Goal: Information Seeking & Learning: Learn about a topic

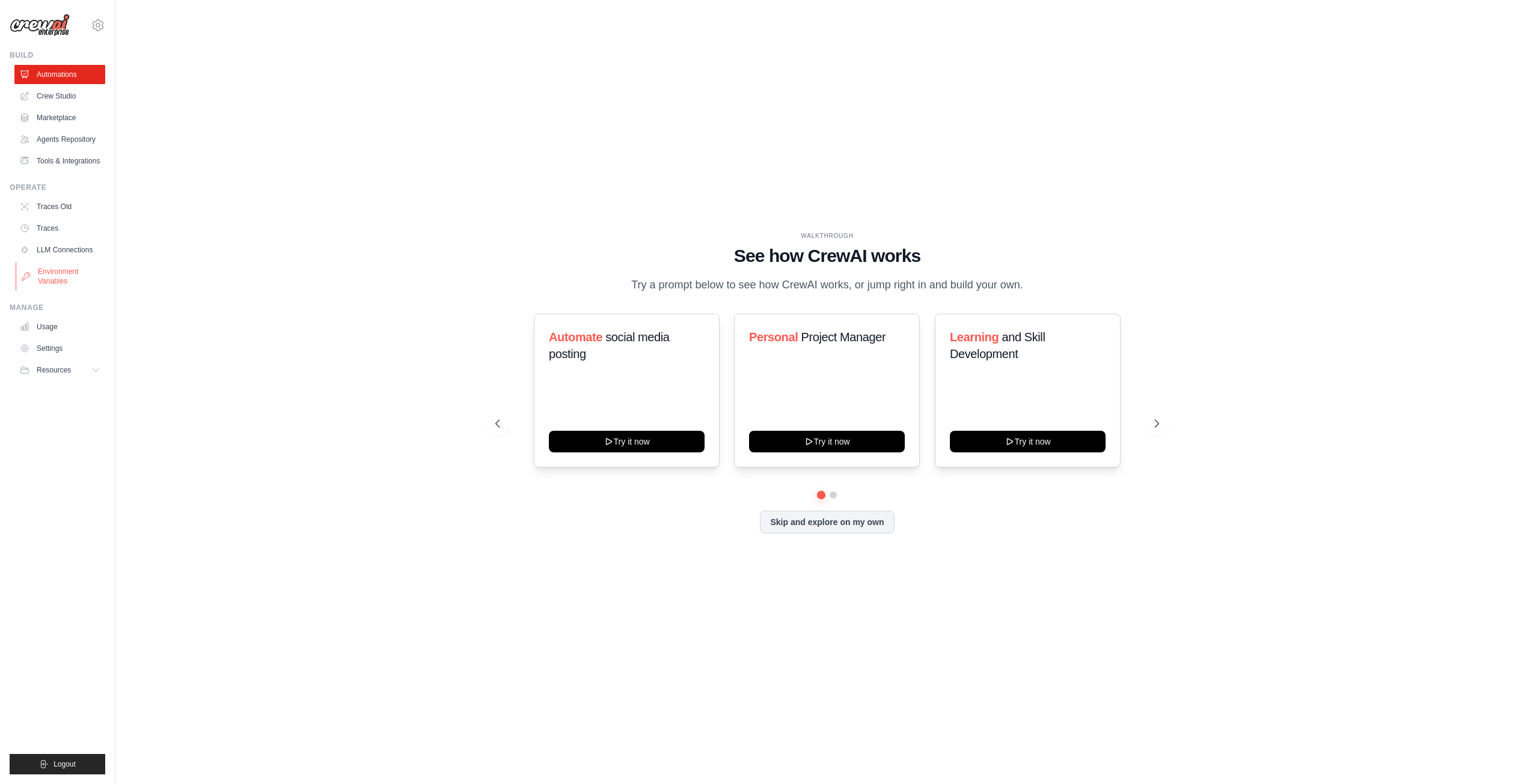
click at [69, 280] on link "Environment Variables" at bounding box center [61, 276] width 91 height 29
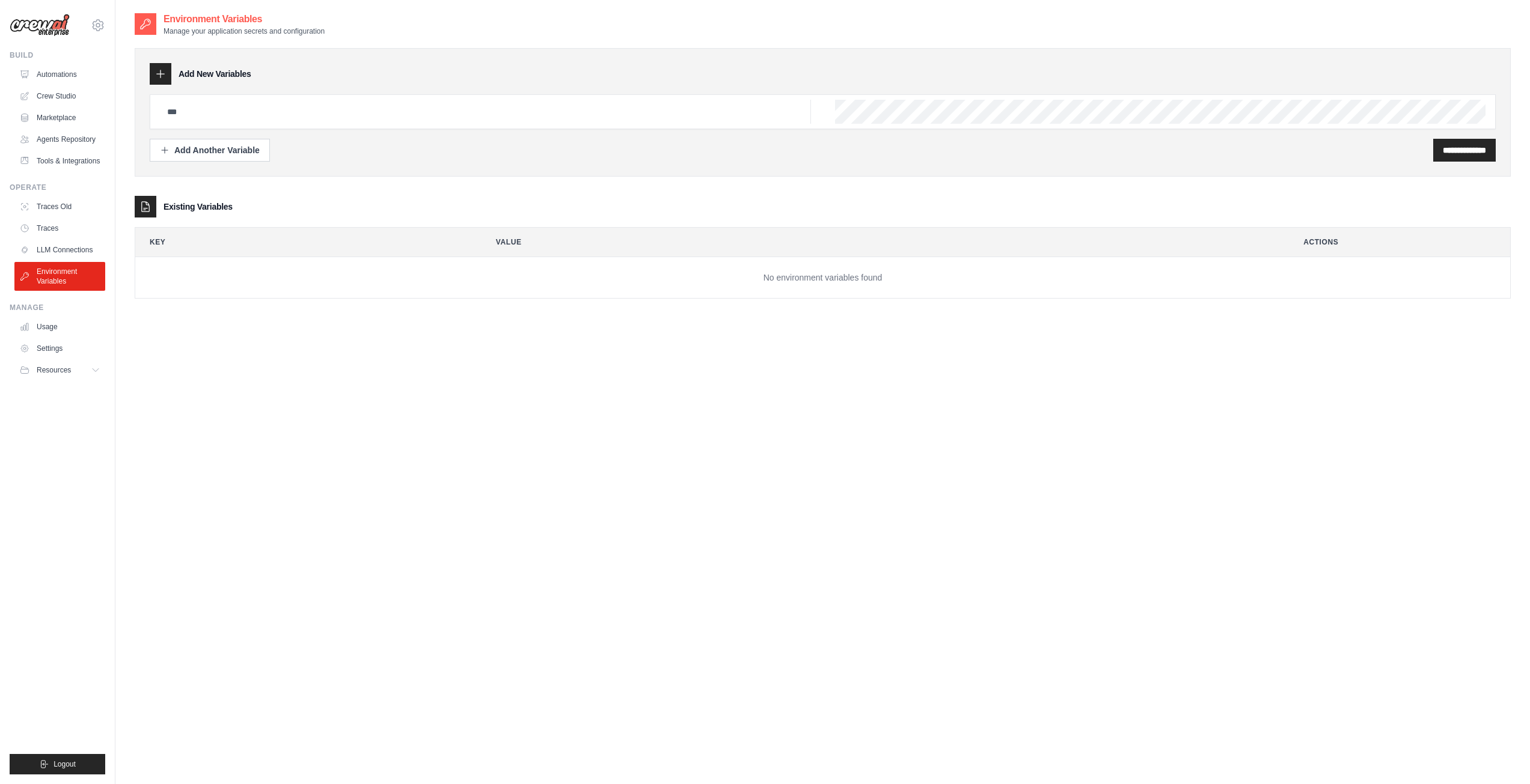
click at [161, 75] on icon at bounding box center [161, 75] width 8 height 8
click at [650, 115] on input "text" at bounding box center [486, 112] width 651 height 24
click at [65, 321] on link "Usage" at bounding box center [61, 326] width 91 height 19
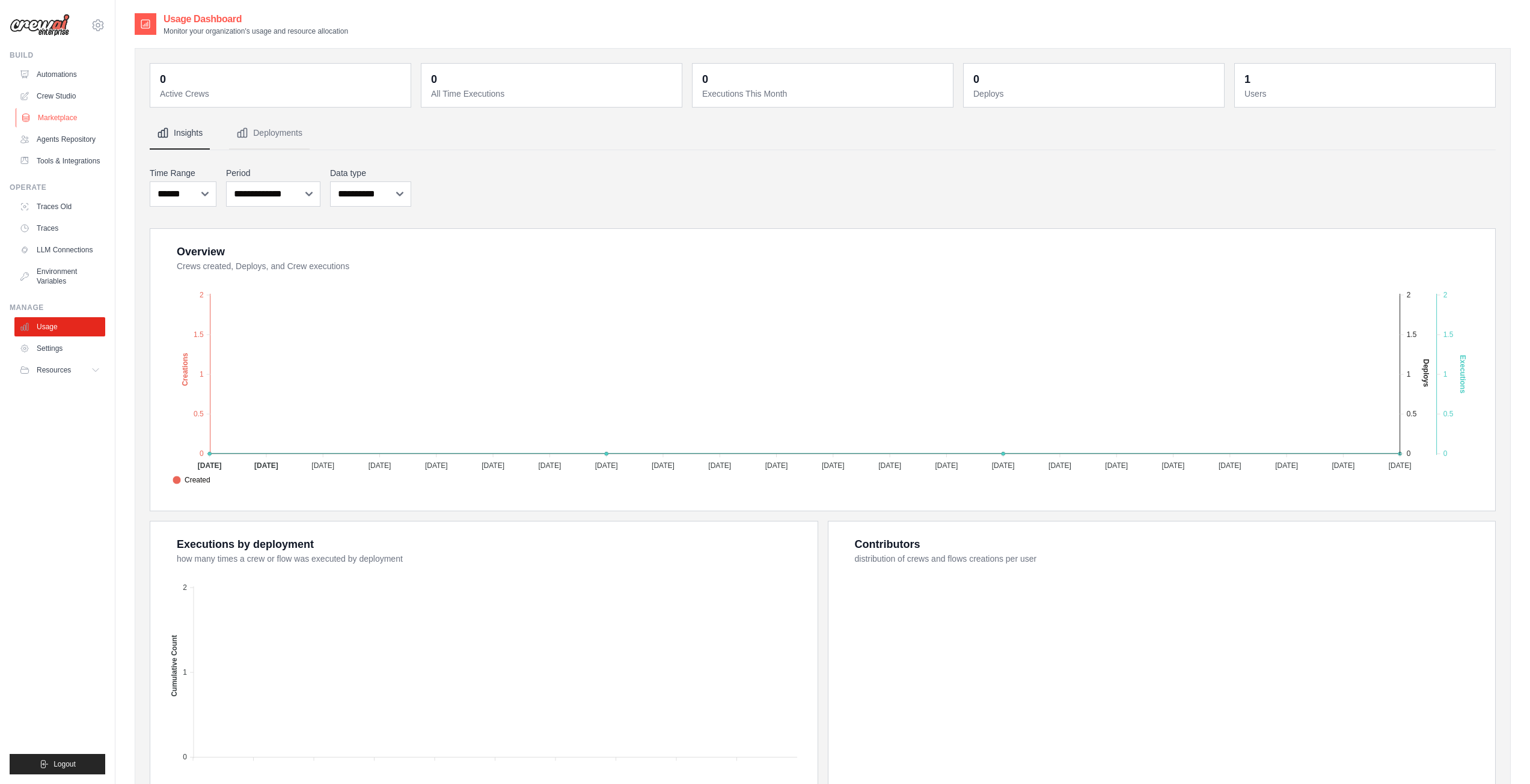
click at [69, 110] on link "Marketplace" at bounding box center [61, 117] width 91 height 19
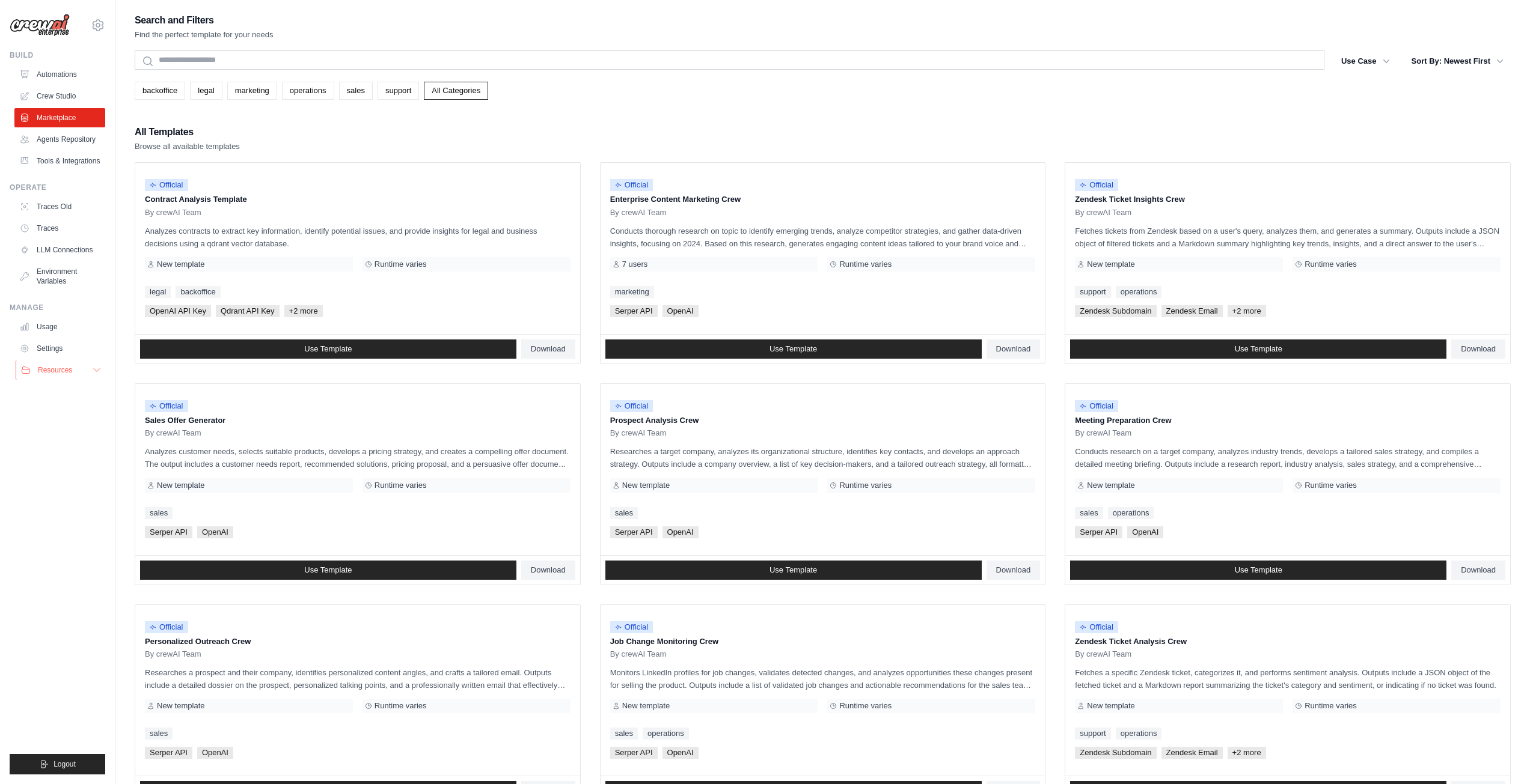
click at [71, 371] on span "Resources" at bounding box center [55, 371] width 34 height 10
click at [73, 371] on button "Resources" at bounding box center [61, 370] width 91 height 19
click at [53, 87] on link "Crew Studio" at bounding box center [61, 96] width 91 height 19
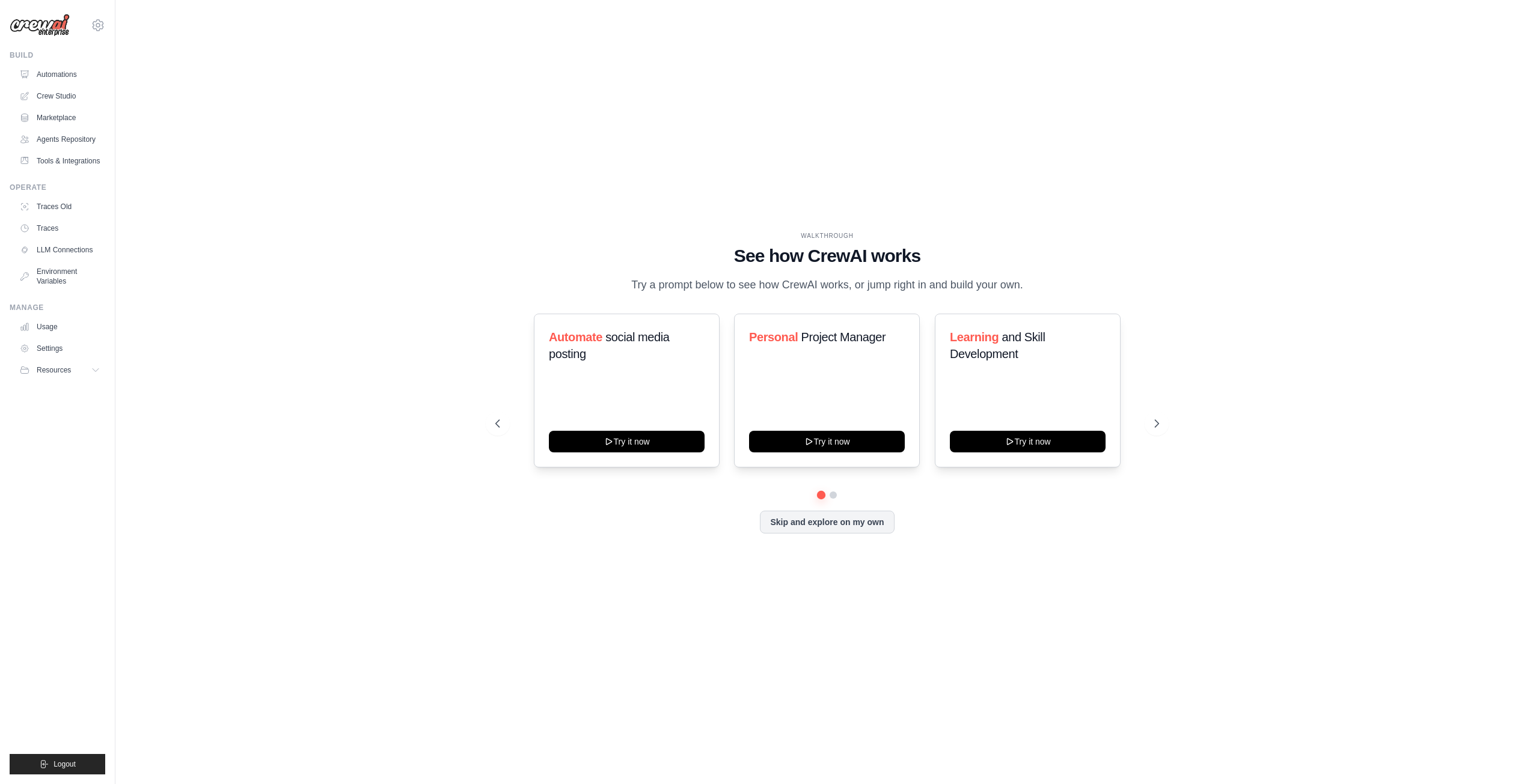
click at [1162, 412] on div "WALKTHROUGH See how [PERSON_NAME] works Try a prompt below to see how [PERSON_N…" at bounding box center [827, 391] width 692 height 321
click at [1159, 425] on icon at bounding box center [1158, 423] width 12 height 12
click at [499, 426] on icon at bounding box center [496, 423] width 12 height 12
click at [837, 526] on button "Skip and explore on my own" at bounding box center [826, 522] width 134 height 23
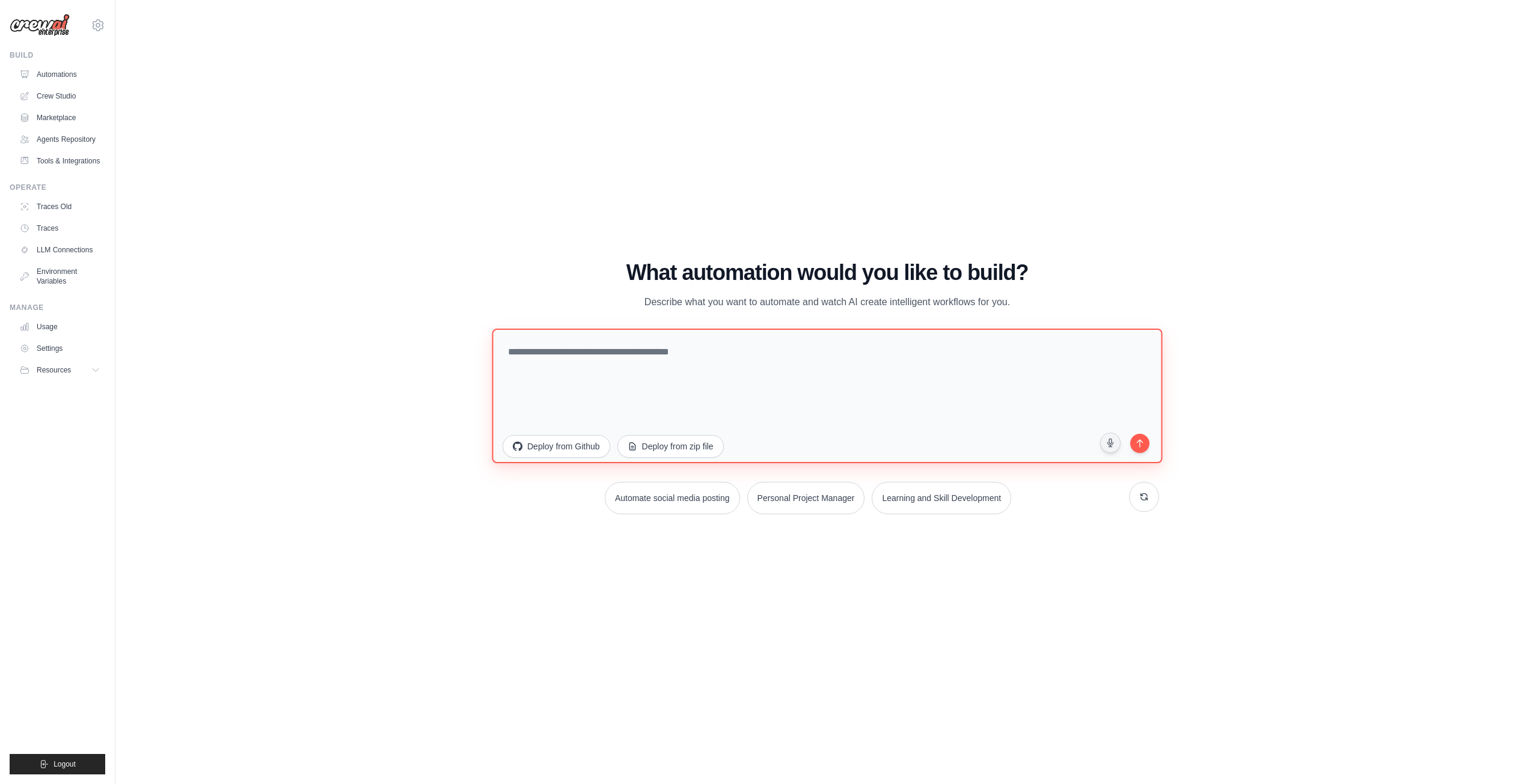
click at [625, 362] on textarea at bounding box center [827, 395] width 670 height 134
click at [84, 284] on link "Environment Variables" at bounding box center [61, 276] width 91 height 29
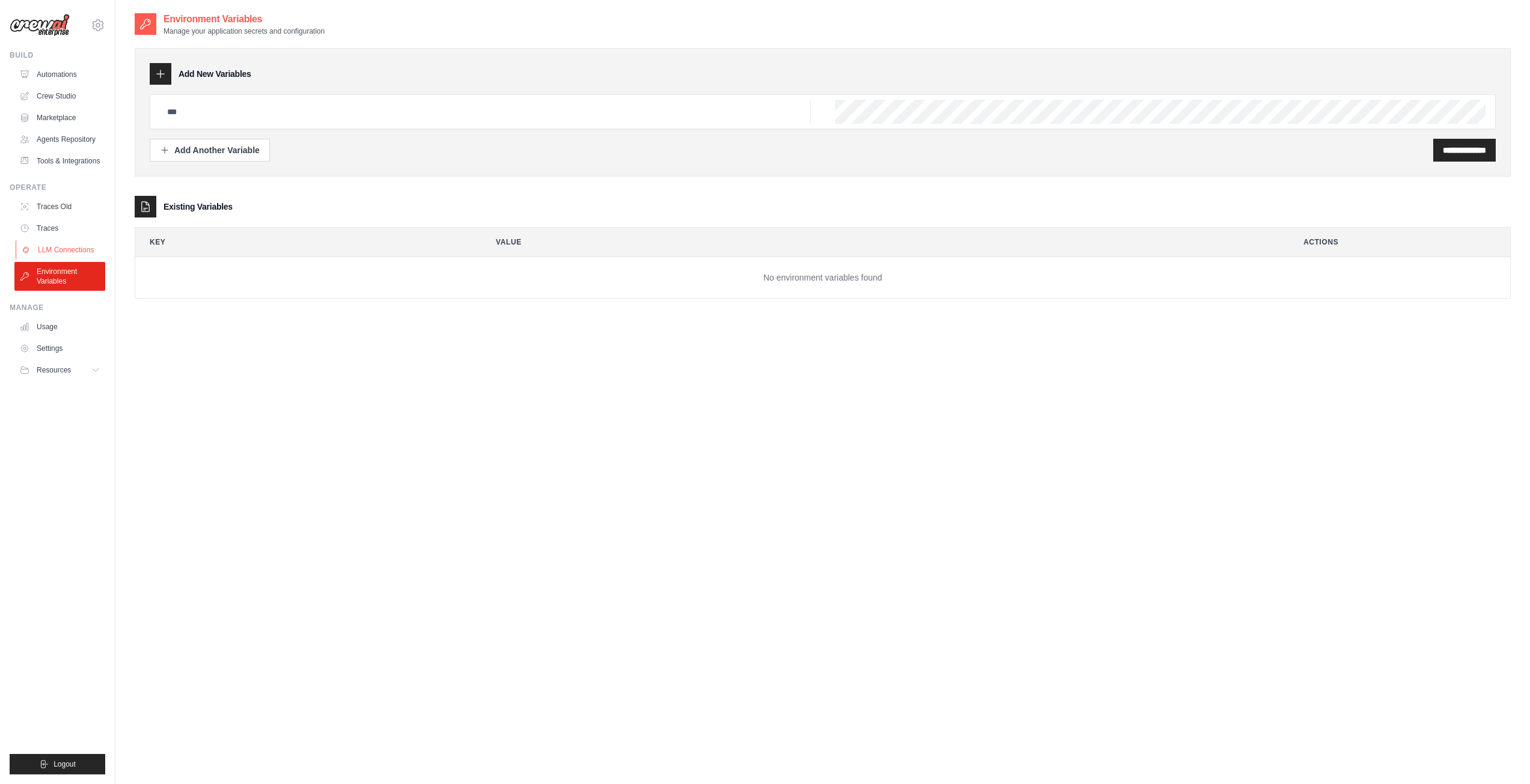
click at [55, 250] on link "LLM Connections" at bounding box center [61, 249] width 91 height 19
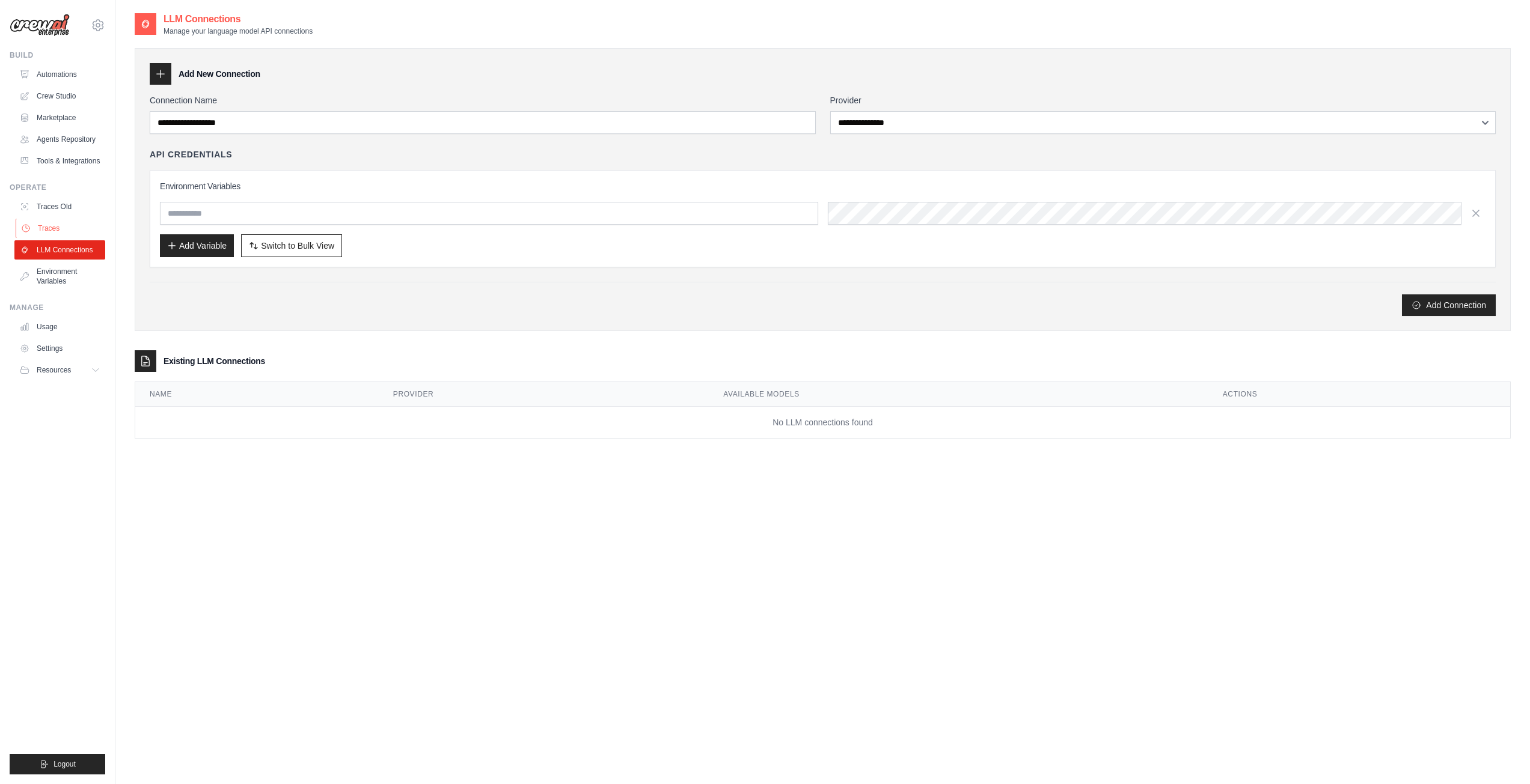
click at [57, 223] on link "Traces" at bounding box center [61, 228] width 91 height 19
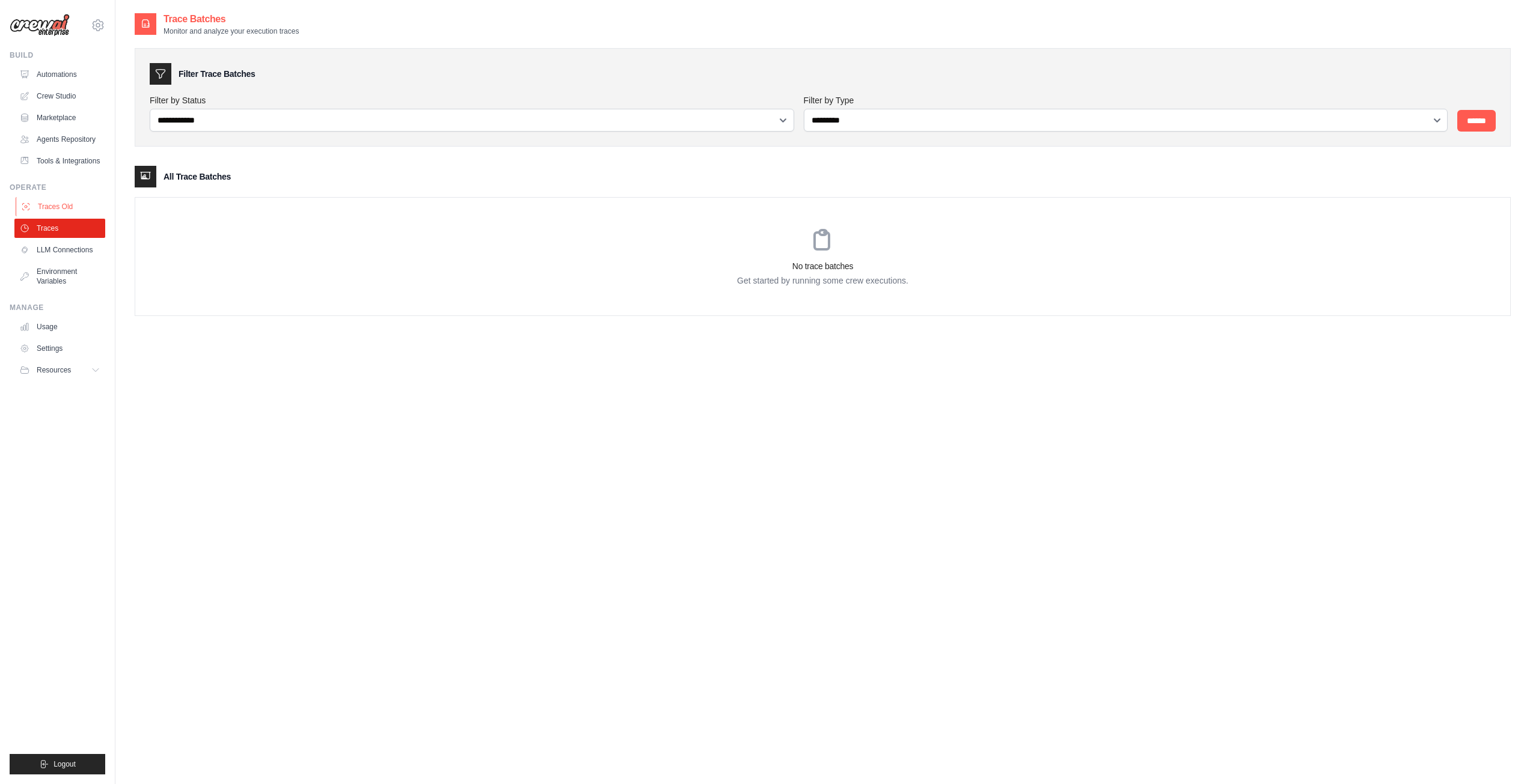
click at [65, 206] on link "Traces Old" at bounding box center [61, 206] width 91 height 19
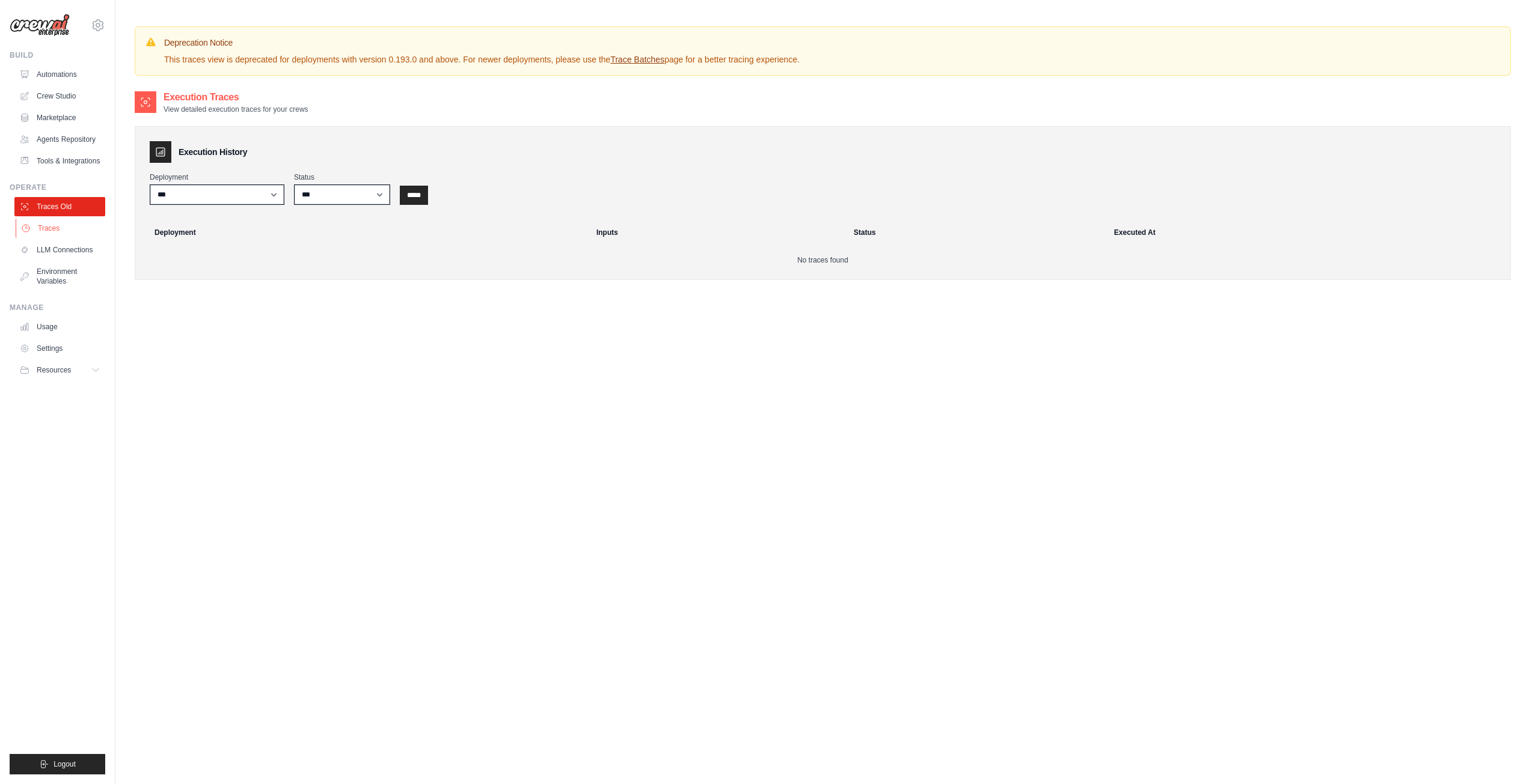
click at [60, 230] on link "Traces" at bounding box center [61, 228] width 91 height 19
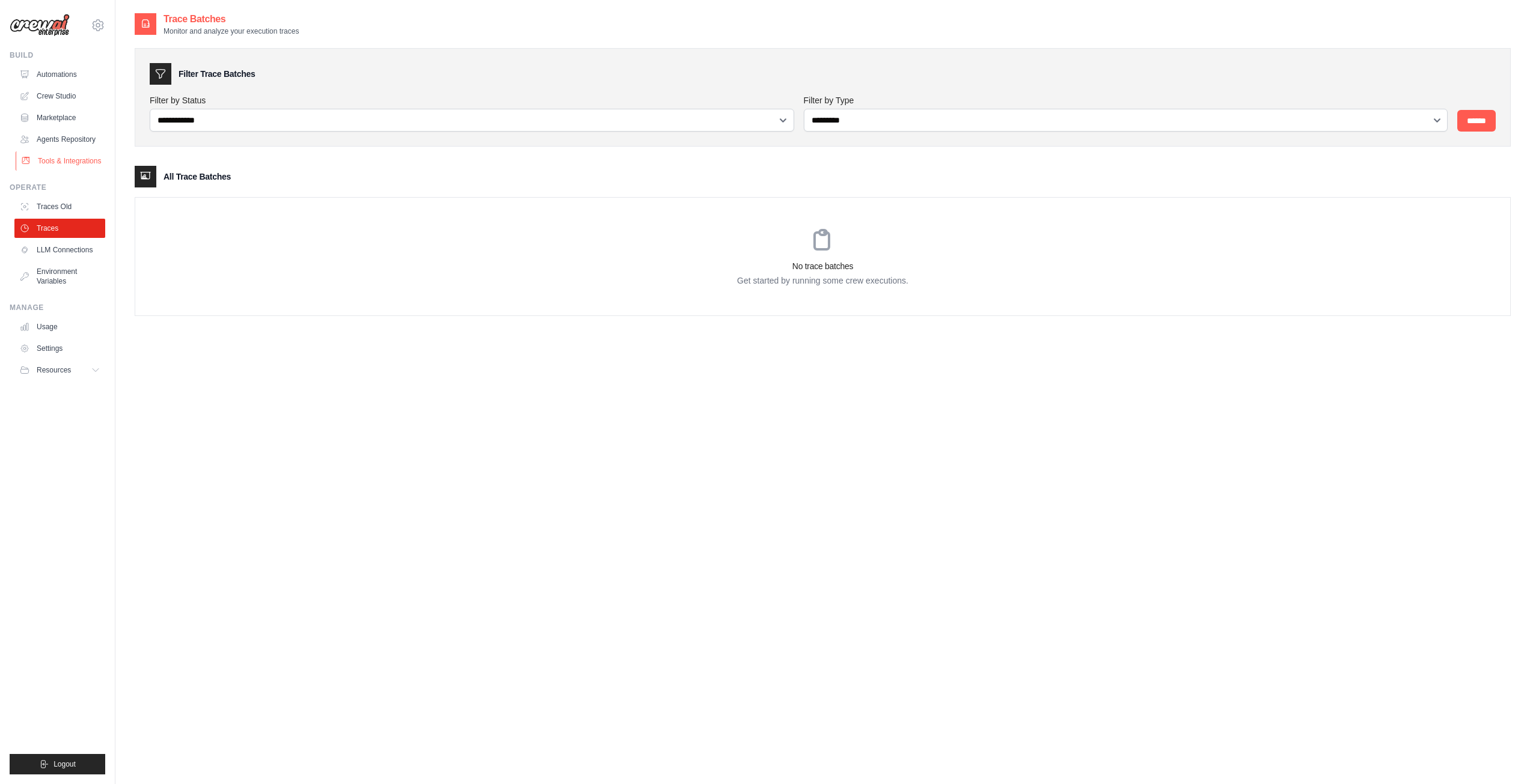
click at [73, 157] on link "Tools & Integrations" at bounding box center [61, 161] width 91 height 19
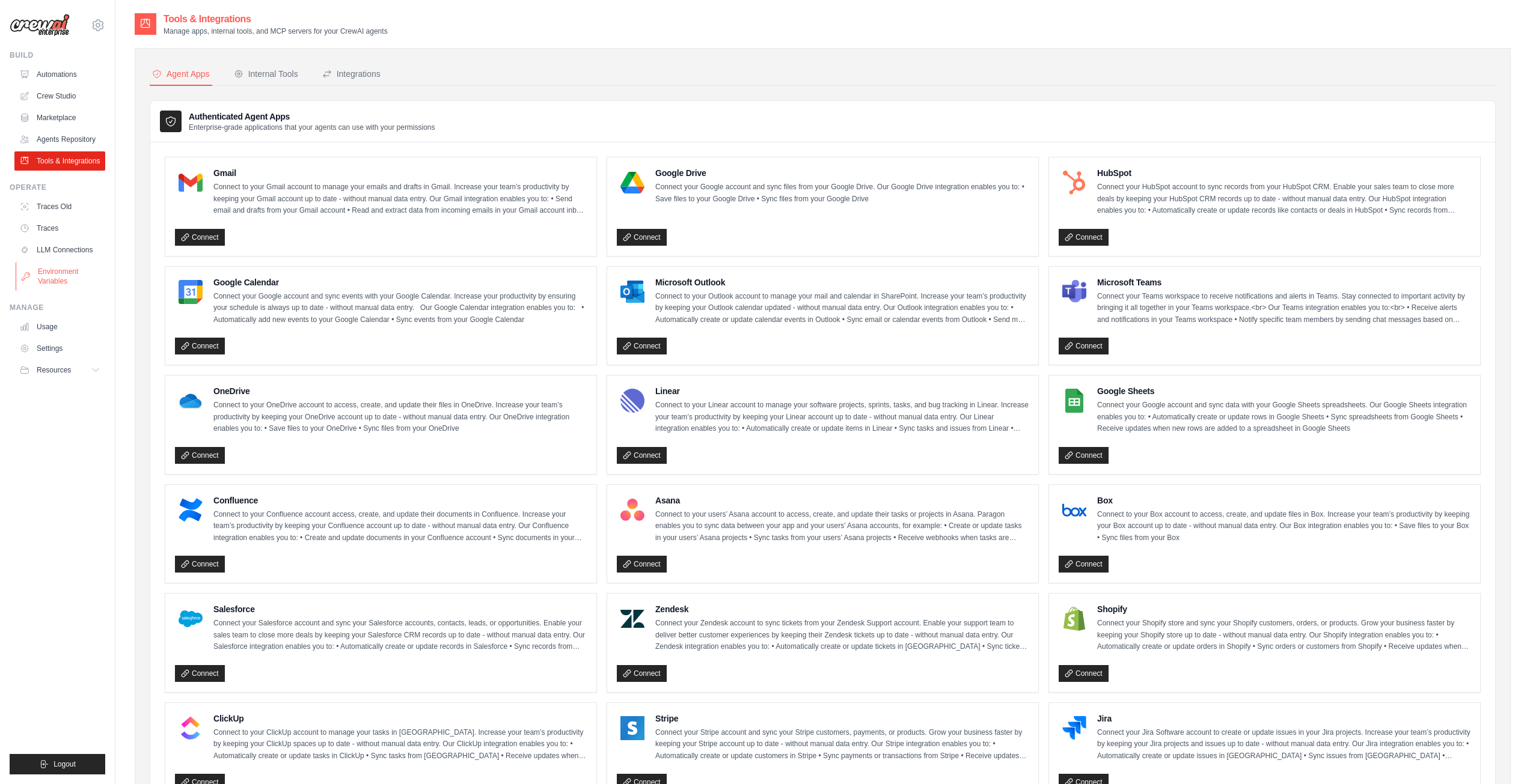
click at [62, 266] on link "Environment Variables" at bounding box center [61, 276] width 91 height 29
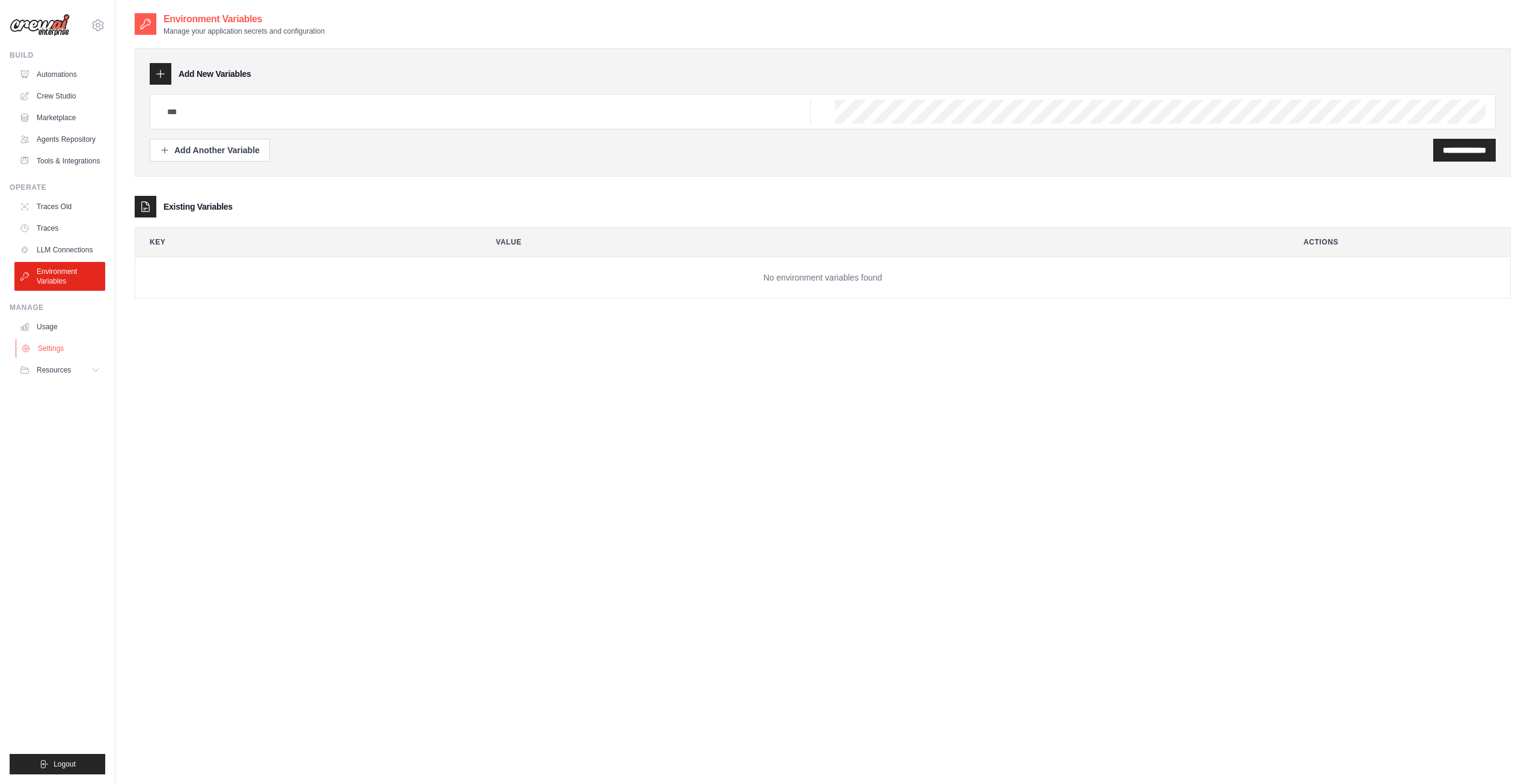
click at [54, 344] on link "Settings" at bounding box center [61, 348] width 91 height 19
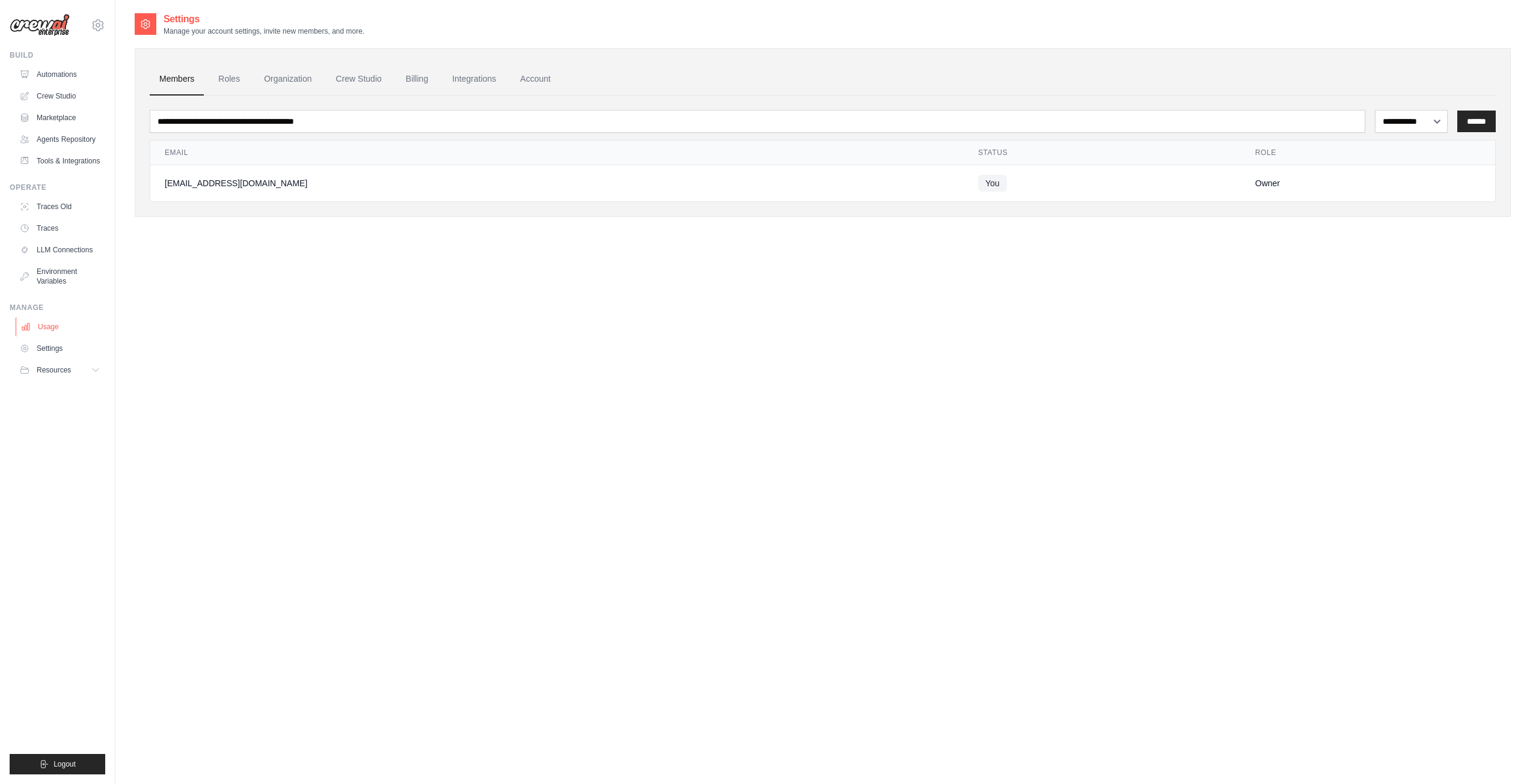
click at [55, 327] on link "Usage" at bounding box center [61, 326] width 91 height 19
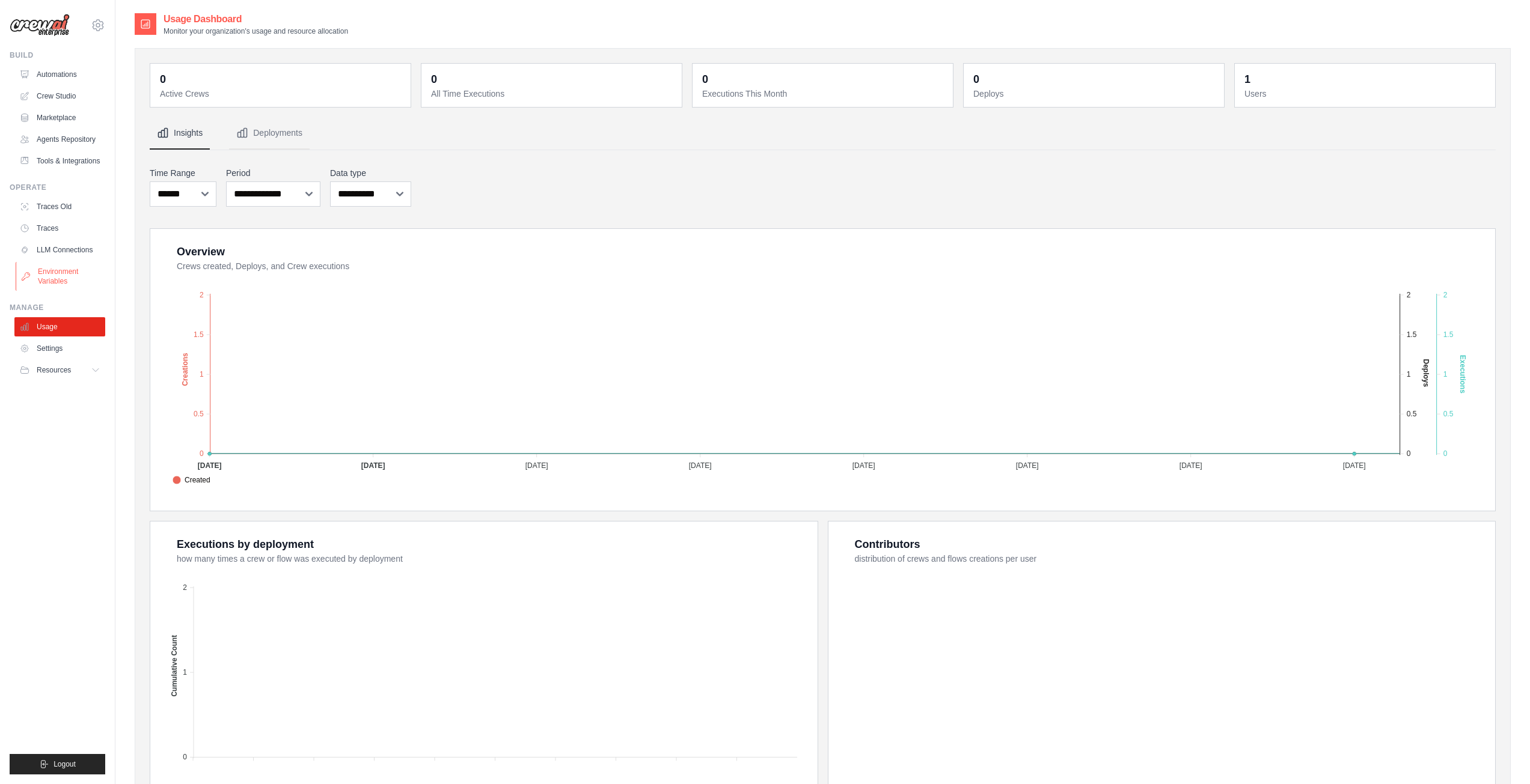
click at [85, 282] on link "Environment Variables" at bounding box center [61, 276] width 91 height 29
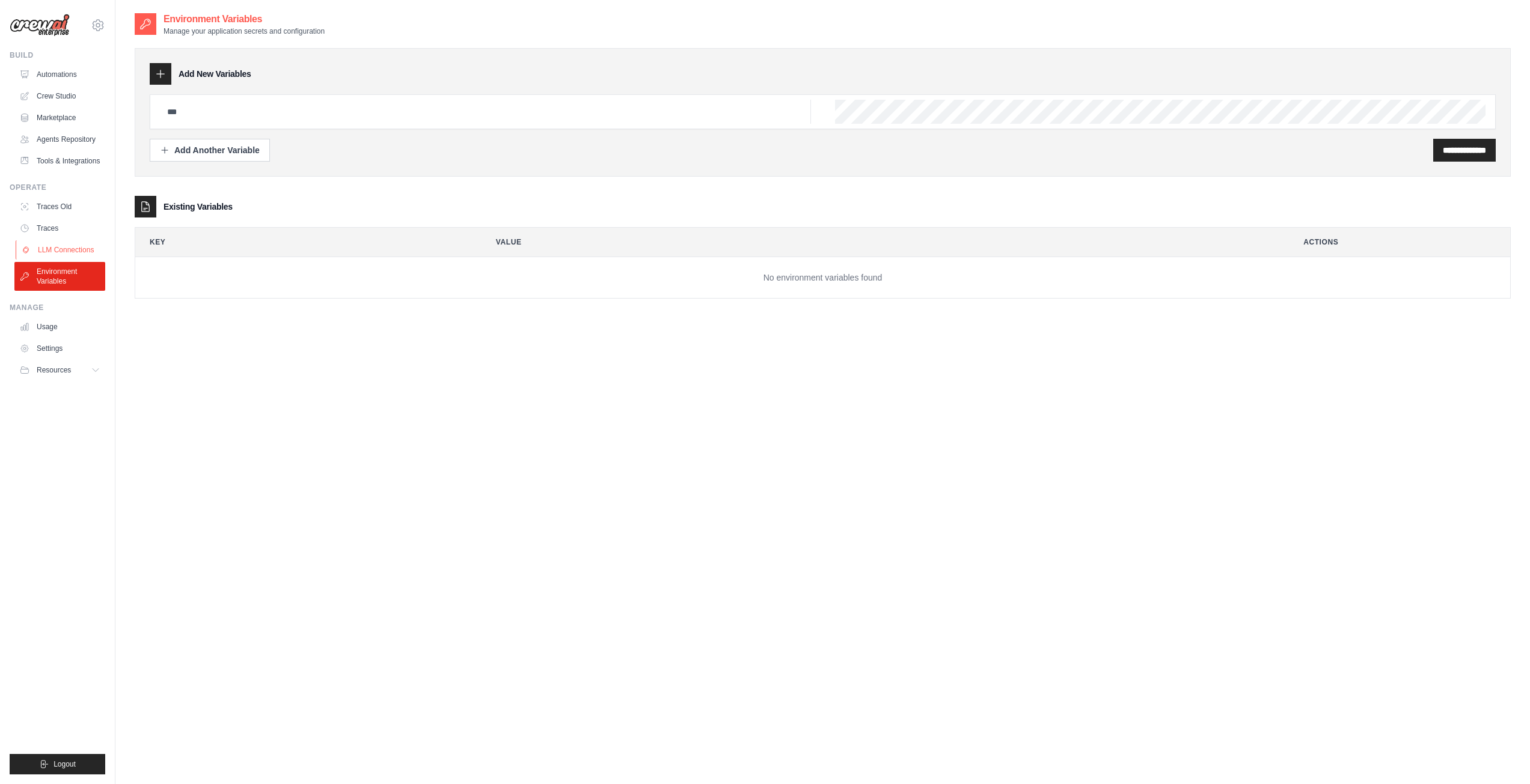
click at [82, 244] on link "LLM Connections" at bounding box center [61, 249] width 91 height 19
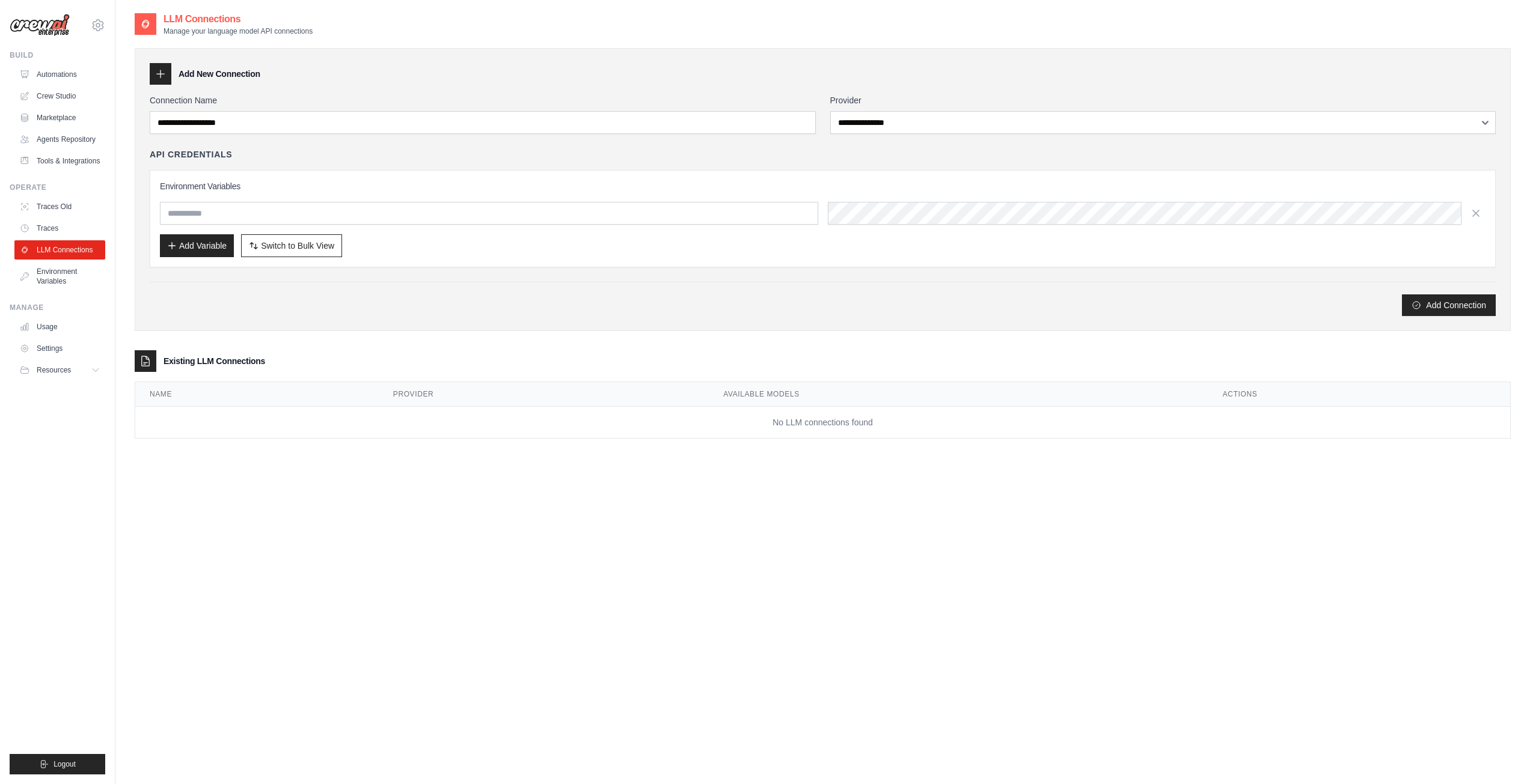
click at [73, 218] on ul "Traces Old Traces LLM Connections Environment Variables" at bounding box center [60, 244] width 91 height 93
click at [61, 226] on link "Traces" at bounding box center [61, 228] width 91 height 19
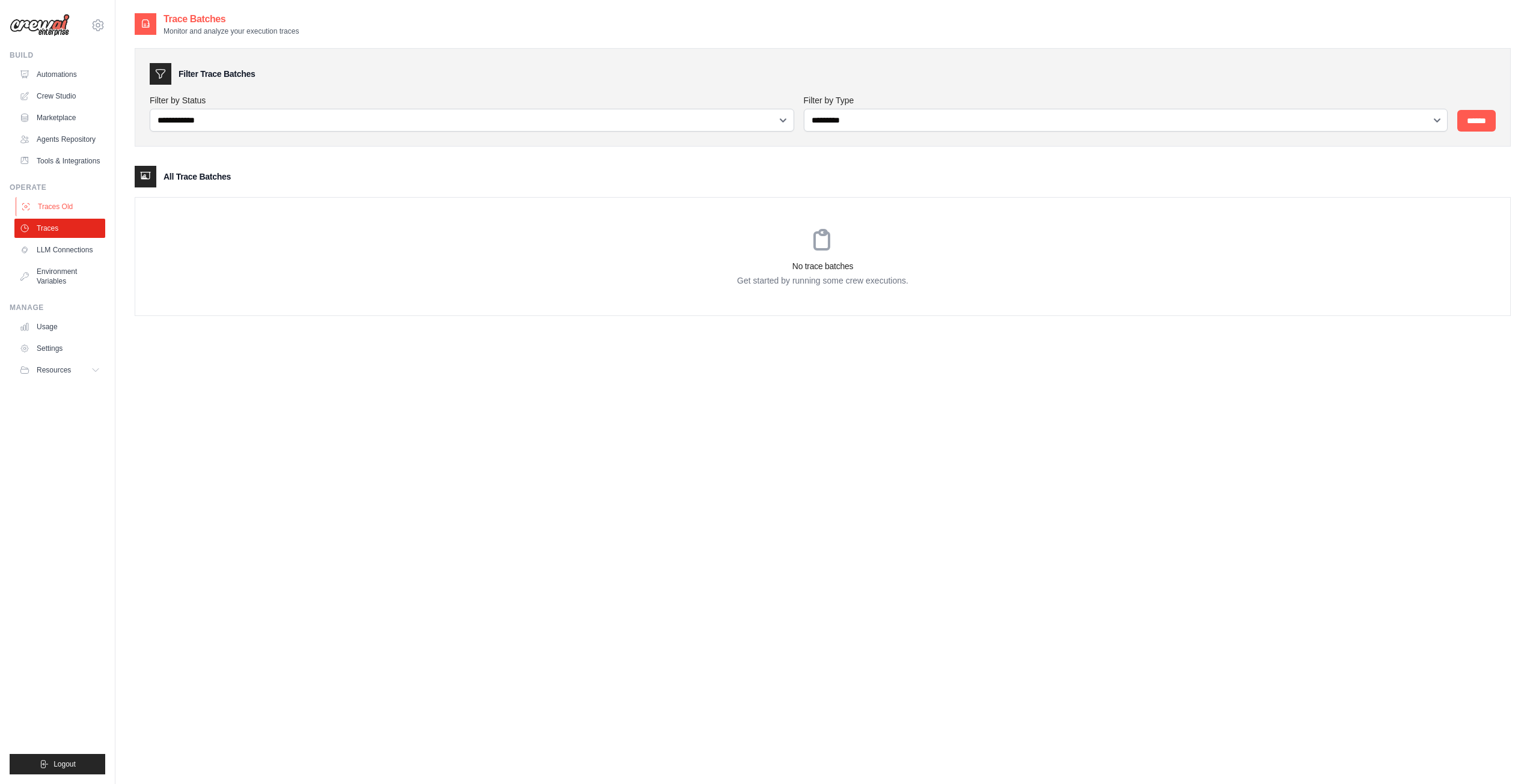
click at [65, 204] on link "Traces Old" at bounding box center [61, 206] width 91 height 19
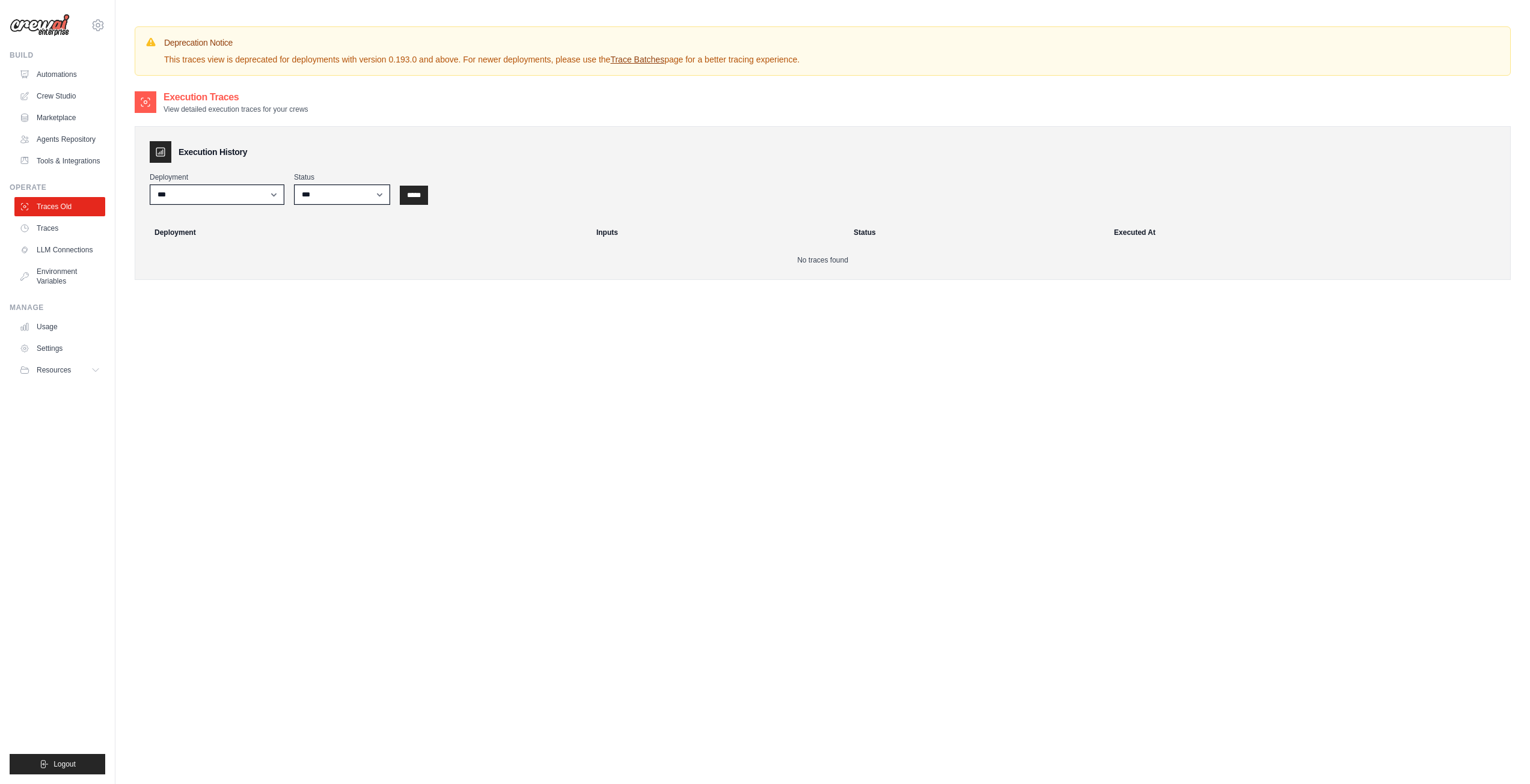
click at [72, 149] on ul "Automations Crew Studio Marketplace Agents Repository Tools & Integrations" at bounding box center [60, 117] width 91 height 106
click at [69, 162] on link "Tools & Integrations" at bounding box center [61, 161] width 91 height 19
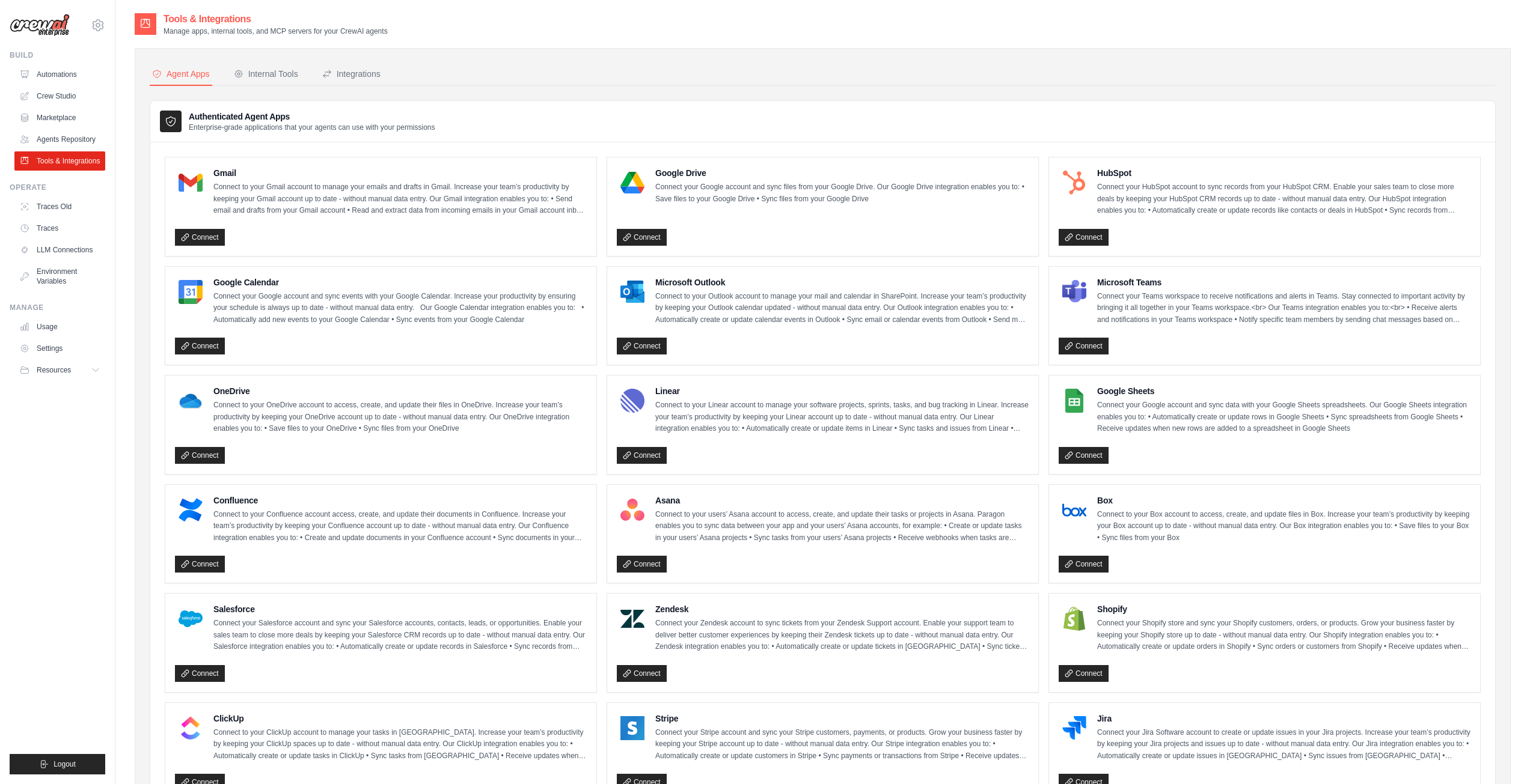
click at [74, 138] on link "Agents Repository" at bounding box center [60, 139] width 91 height 19
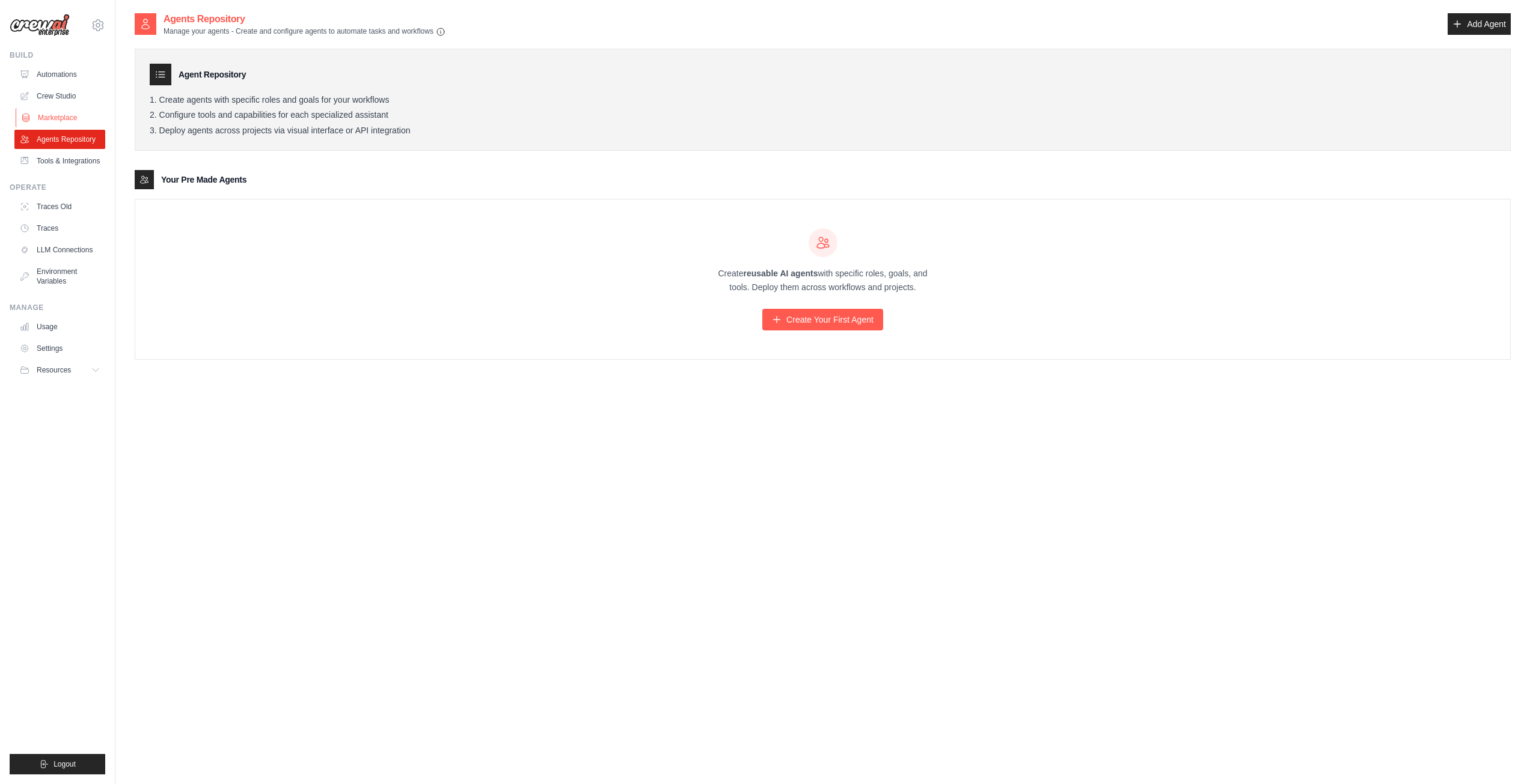
click at [75, 122] on link "Marketplace" at bounding box center [61, 117] width 91 height 19
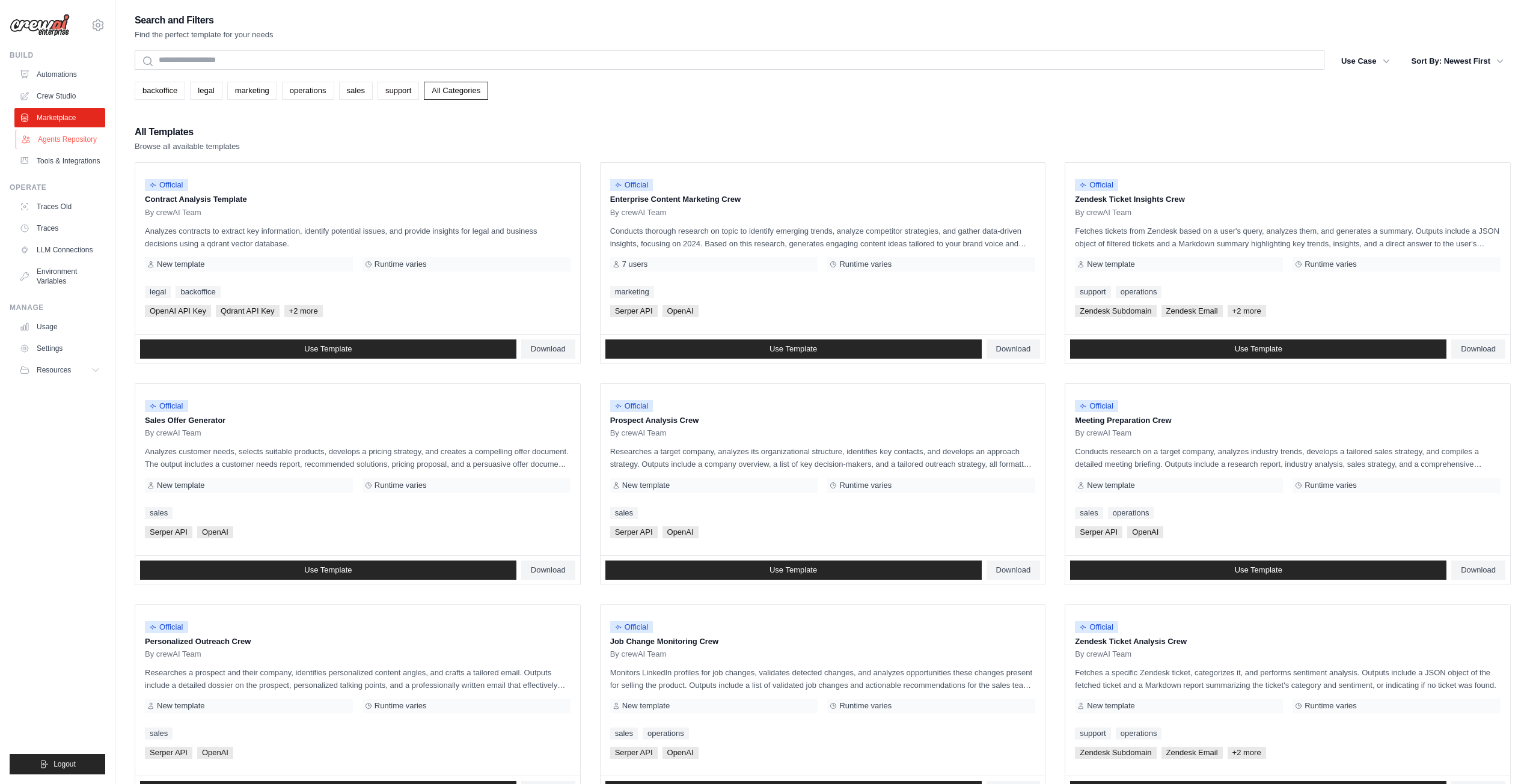
click at [73, 135] on link "Agents Repository" at bounding box center [61, 139] width 91 height 19
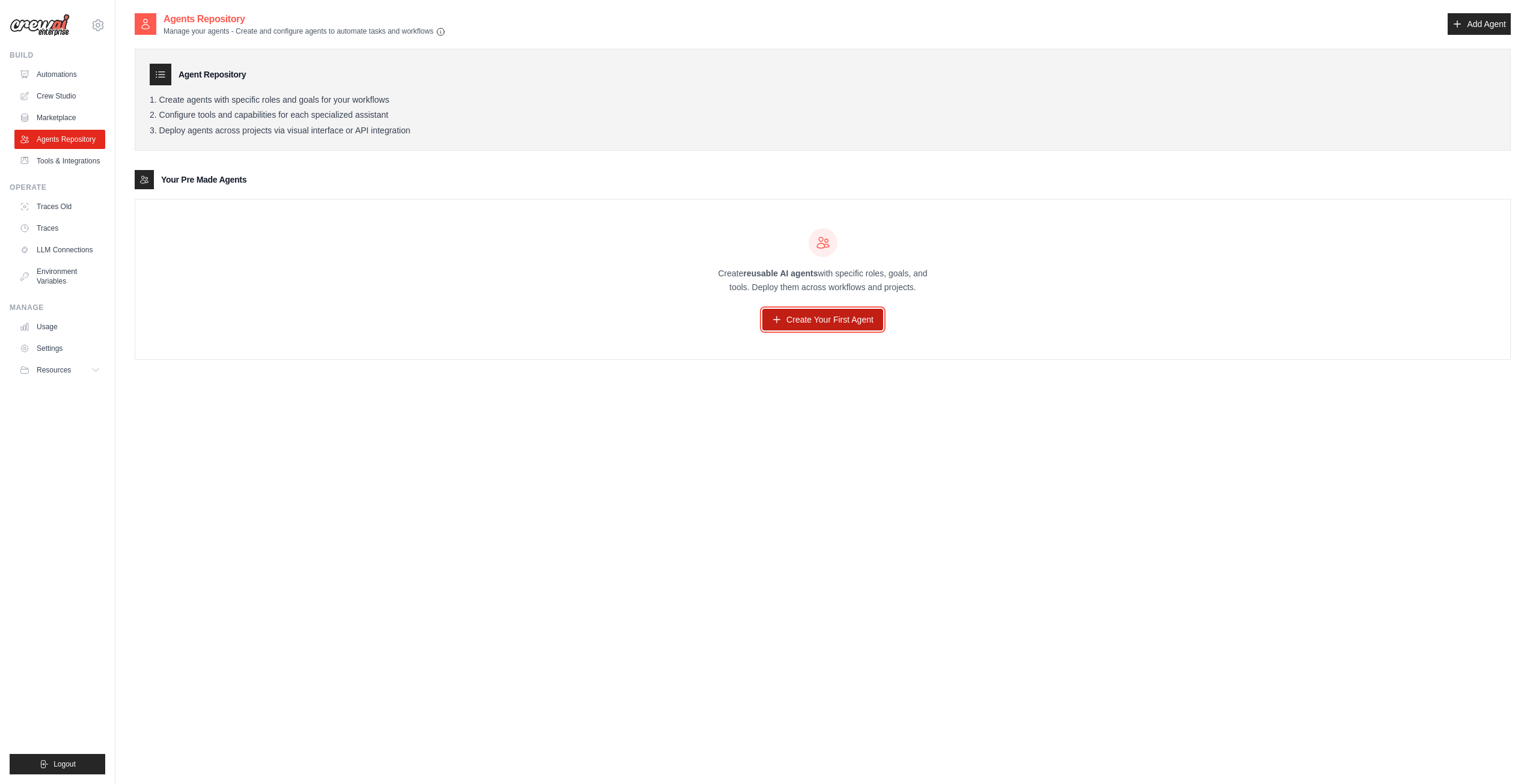
click at [788, 321] on link "Create Your First Agent" at bounding box center [822, 320] width 121 height 21
click at [80, 91] on link "Crew Studio" at bounding box center [61, 96] width 91 height 19
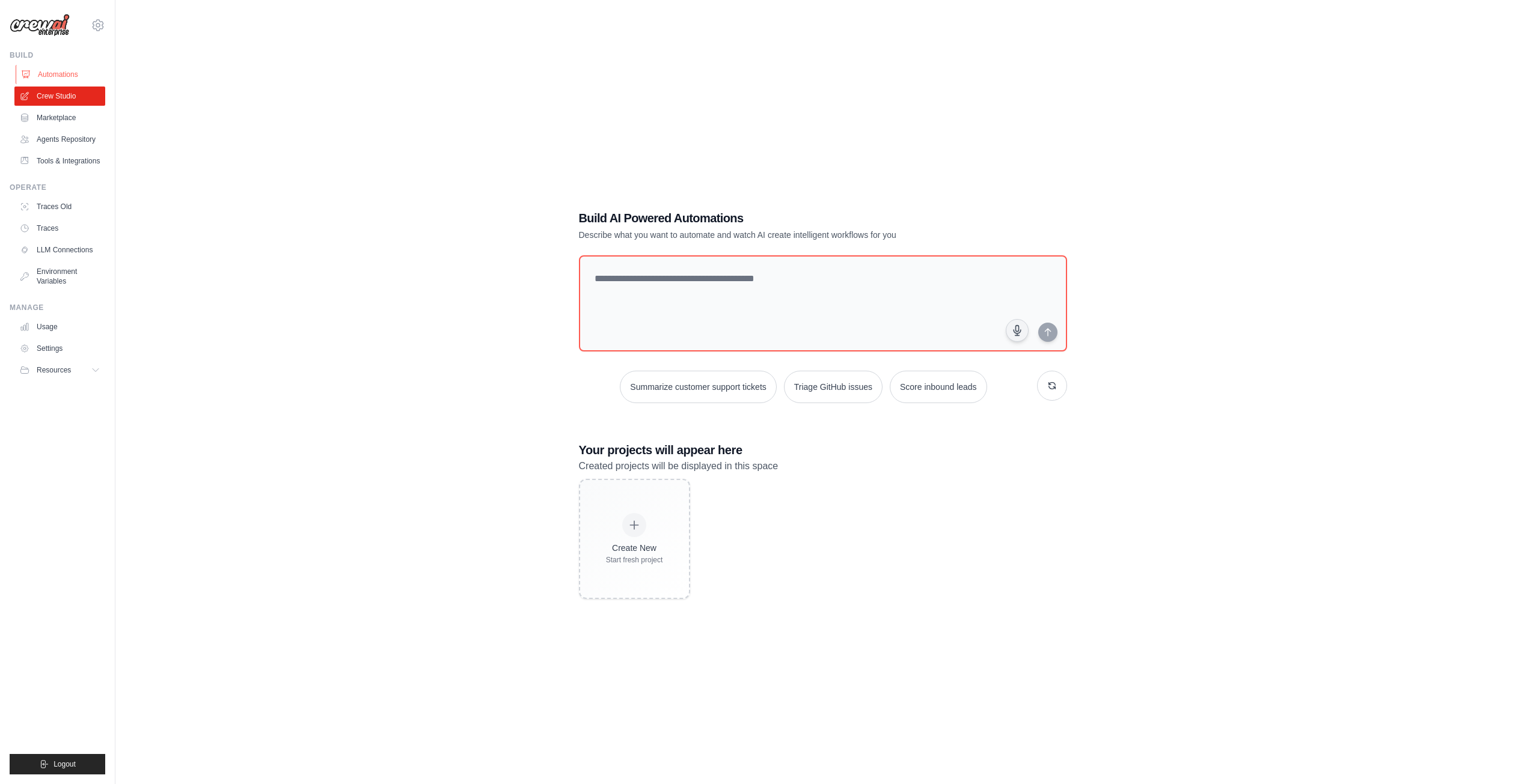
click at [65, 71] on link "Automations" at bounding box center [61, 74] width 91 height 19
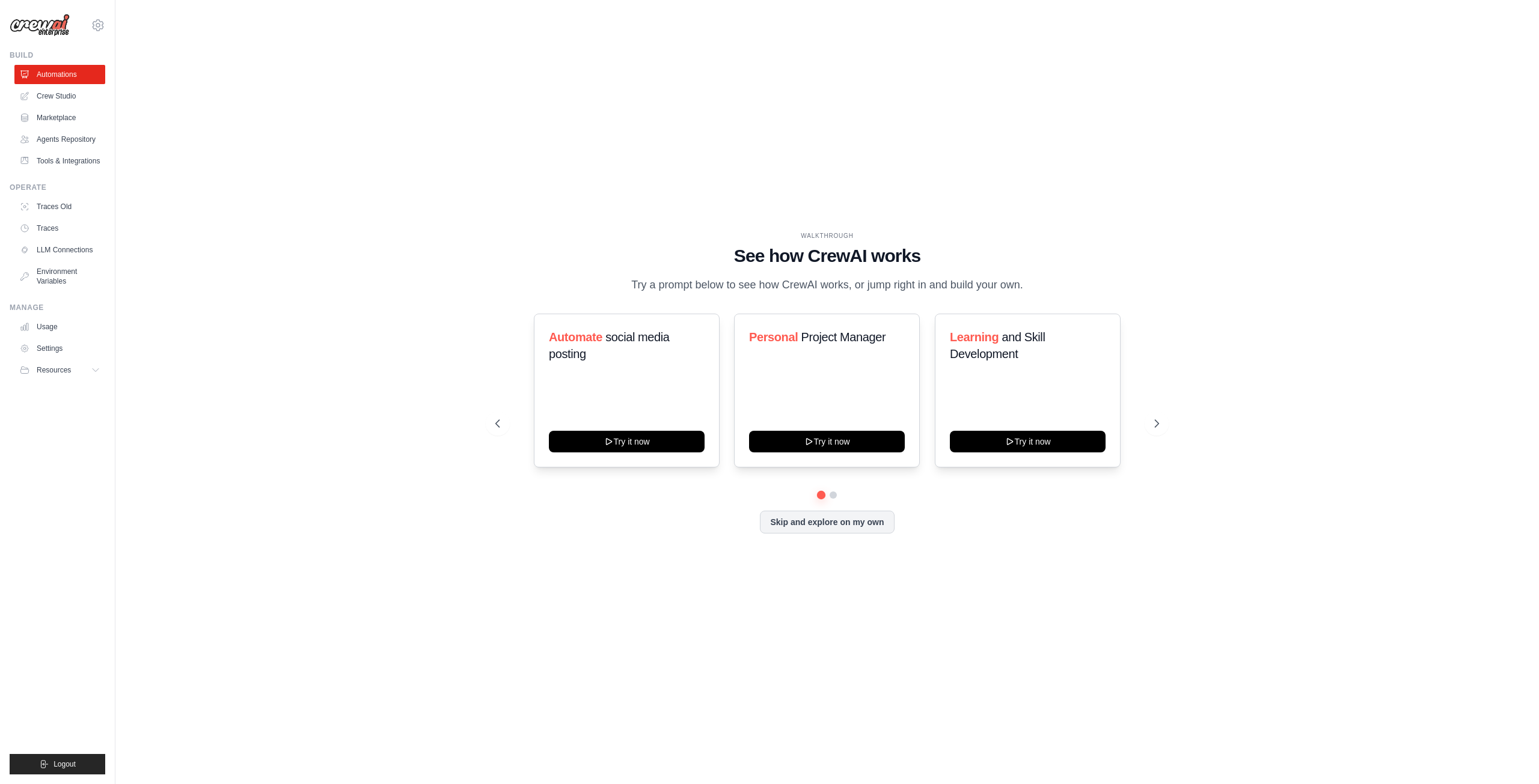
click at [64, 112] on link "Marketplace" at bounding box center [60, 117] width 91 height 19
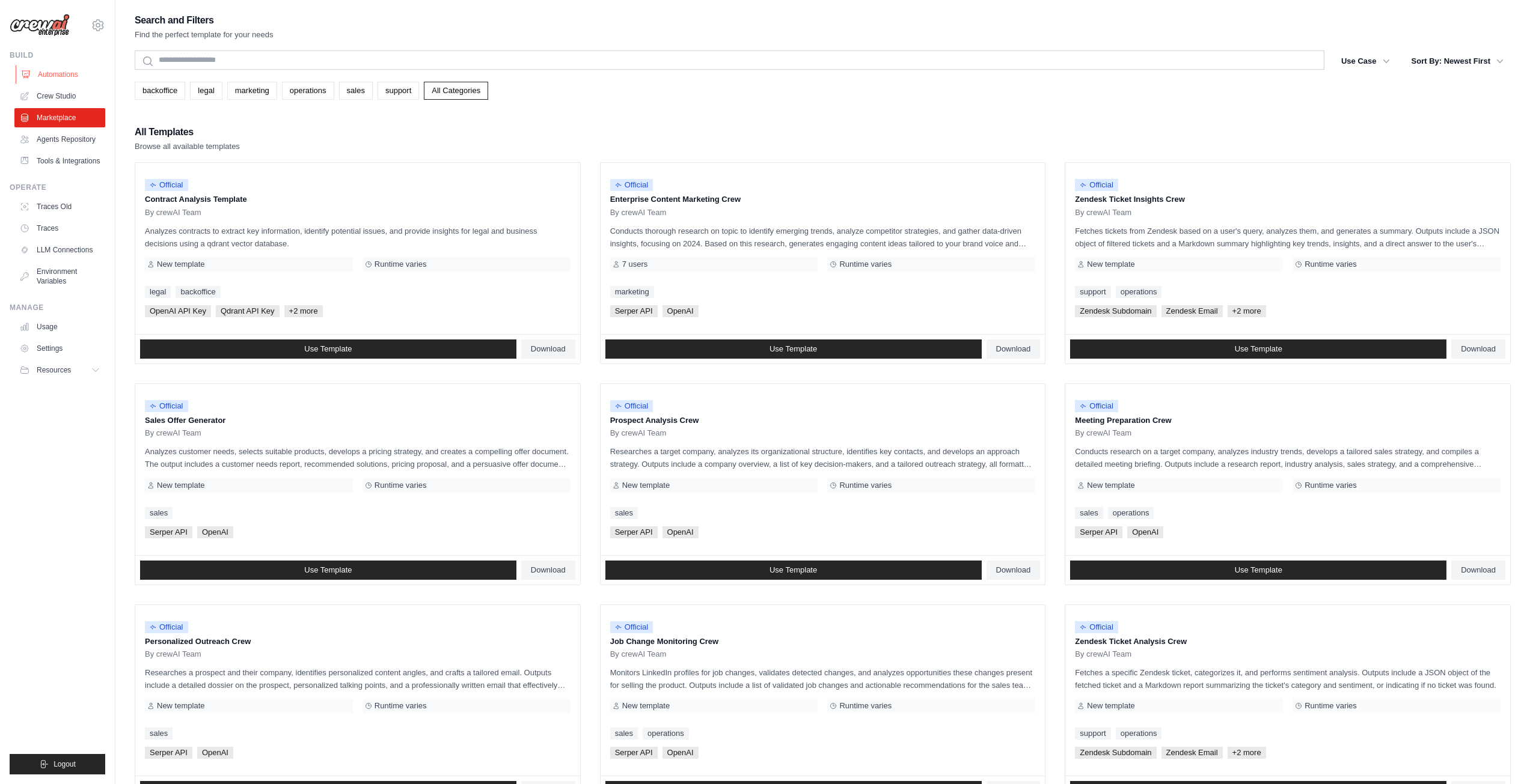
click at [69, 75] on link "Automations" at bounding box center [61, 74] width 91 height 19
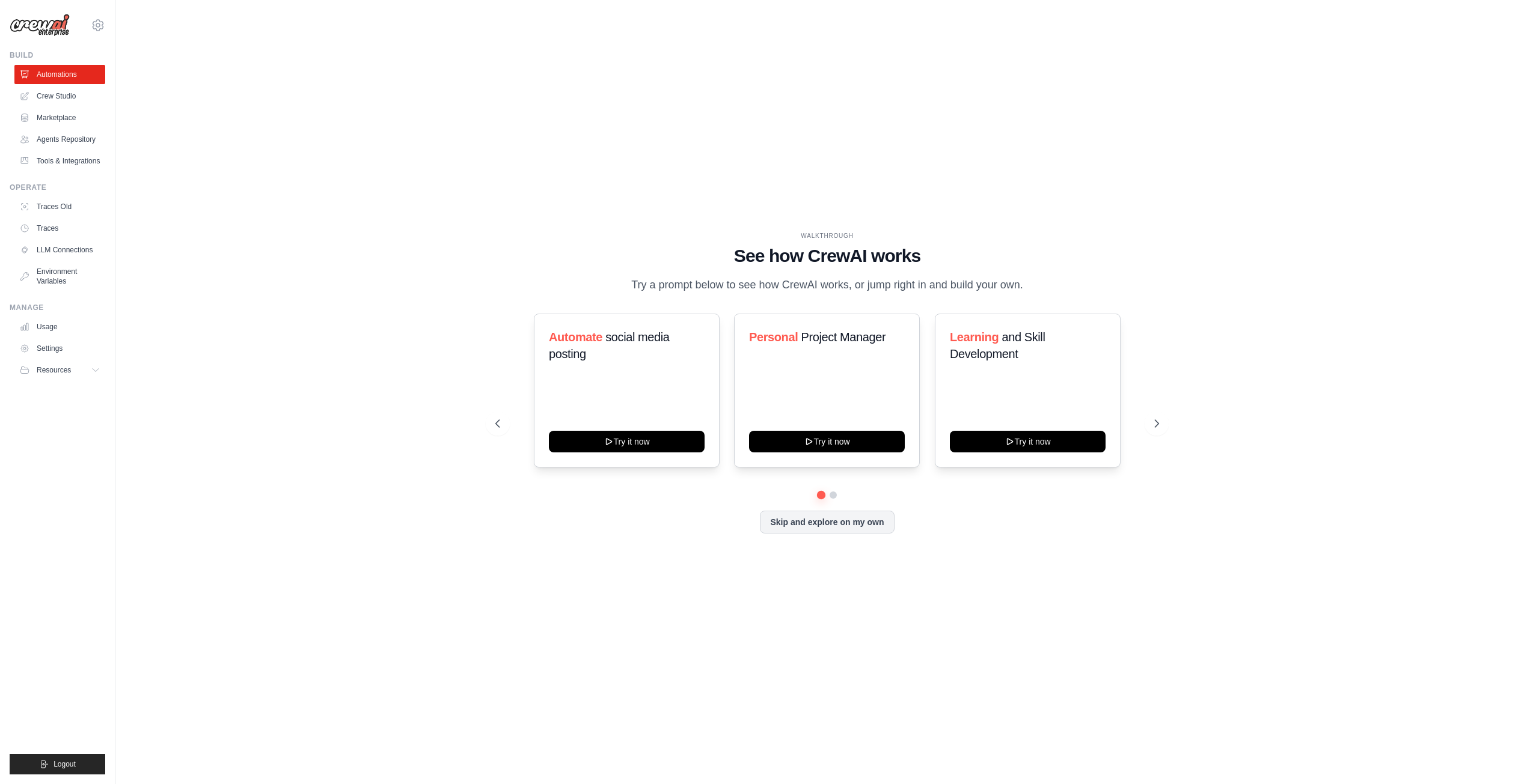
click at [1170, 422] on div "WALKTHROUGH See how CrewAI works Try a prompt below to see how CrewAI works, or…" at bounding box center [827, 391] width 692 height 321
drag, startPoint x: 1160, startPoint y: 424, endPoint x: 1107, endPoint y: 512, distance: 102.7
click at [1107, 512] on div "Automate social media posting Try it now Personal Project Manager Try it now Le…" at bounding box center [827, 424] width 664 height 220
click at [1156, 420] on icon at bounding box center [1158, 423] width 12 height 12
click at [1159, 418] on icon at bounding box center [1158, 423] width 12 height 12
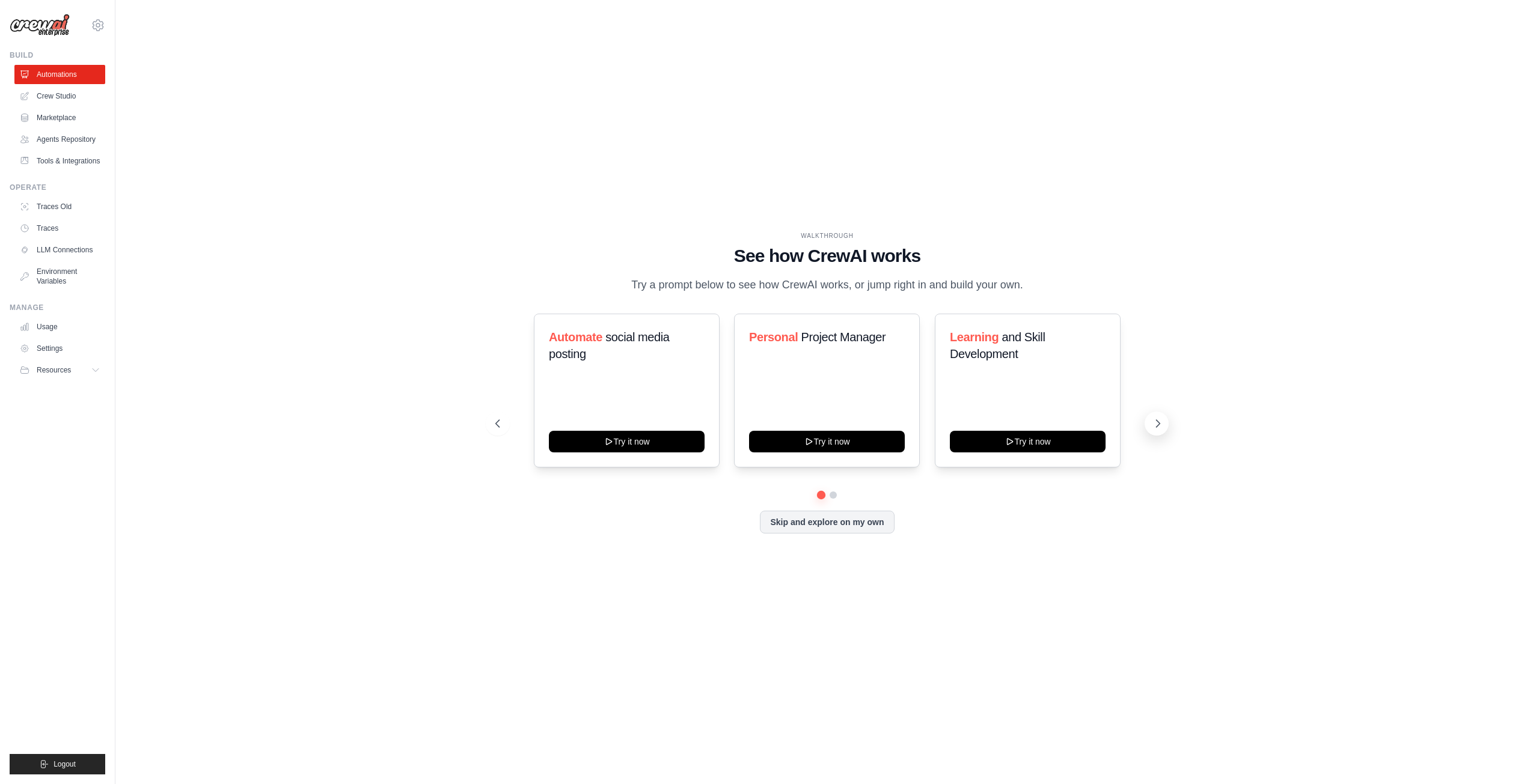
click at [1159, 418] on icon at bounding box center [1158, 423] width 12 height 12
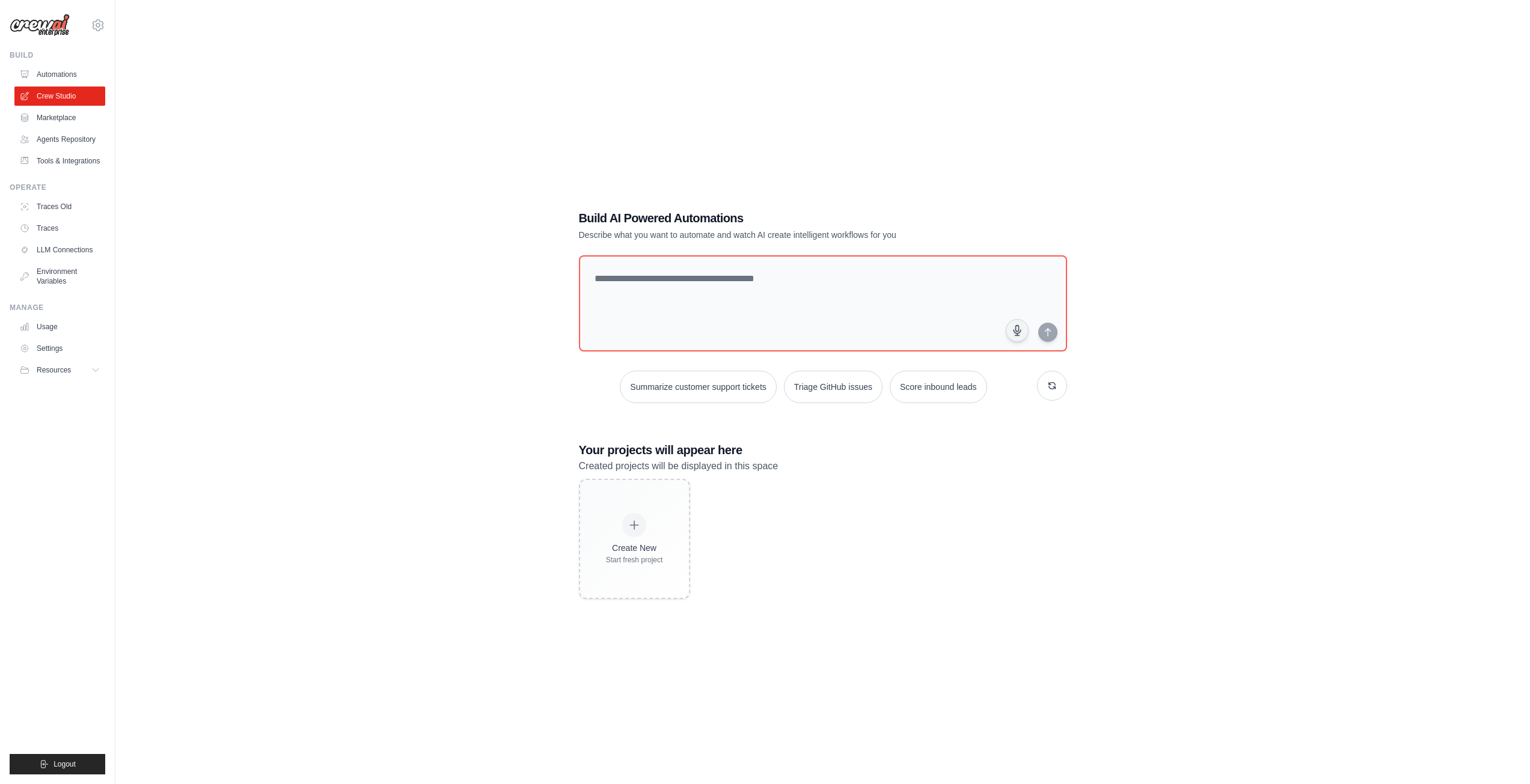
click at [61, 78] on link "Automations" at bounding box center [60, 74] width 91 height 19
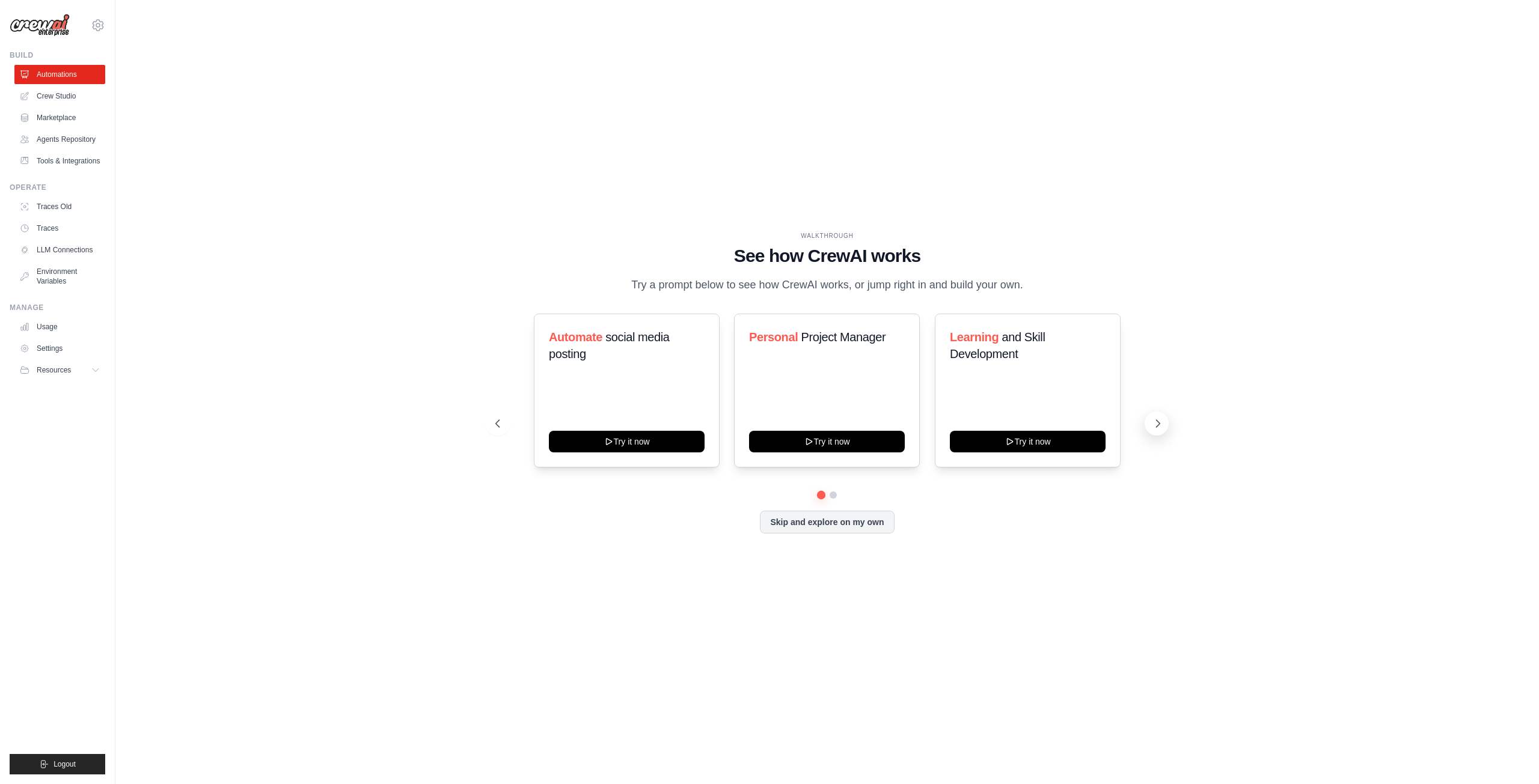
click at [1162, 420] on icon at bounding box center [1158, 423] width 12 height 12
click at [50, 98] on link "Crew Studio" at bounding box center [61, 96] width 91 height 19
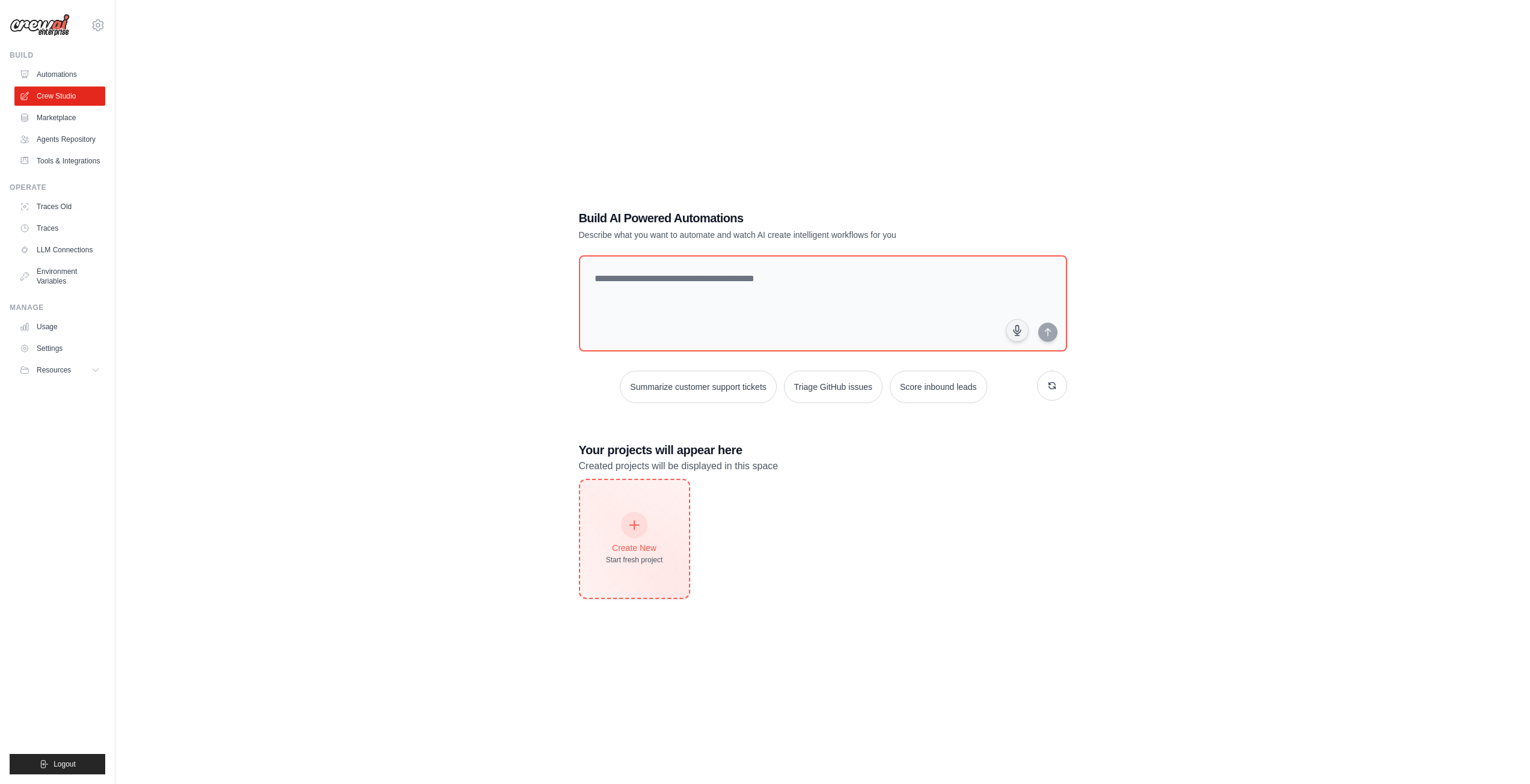
click at [651, 517] on div "Create New Start fresh project" at bounding box center [635, 539] width 57 height 52
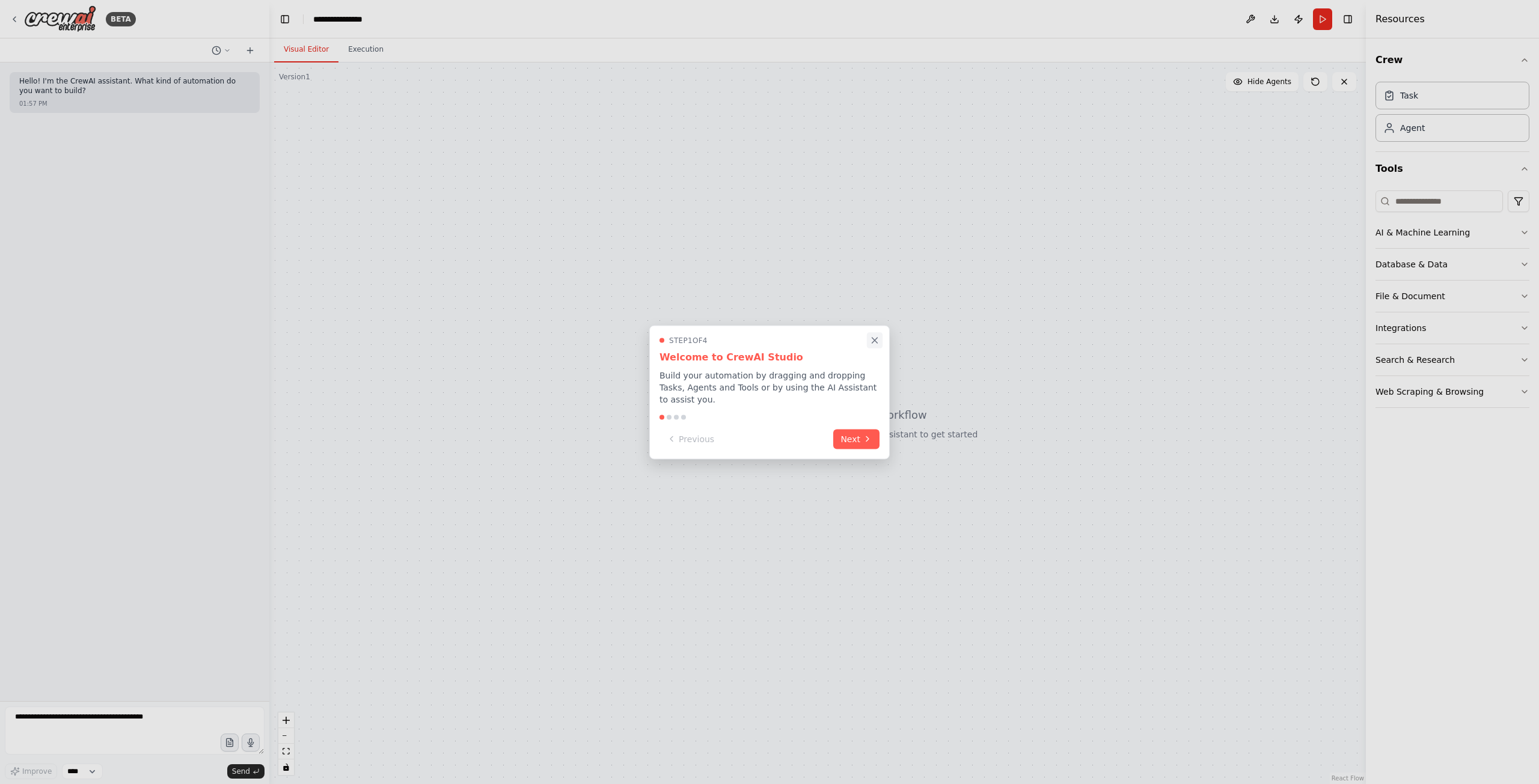
click at [877, 345] on icon "Close walkthrough" at bounding box center [875, 340] width 11 height 11
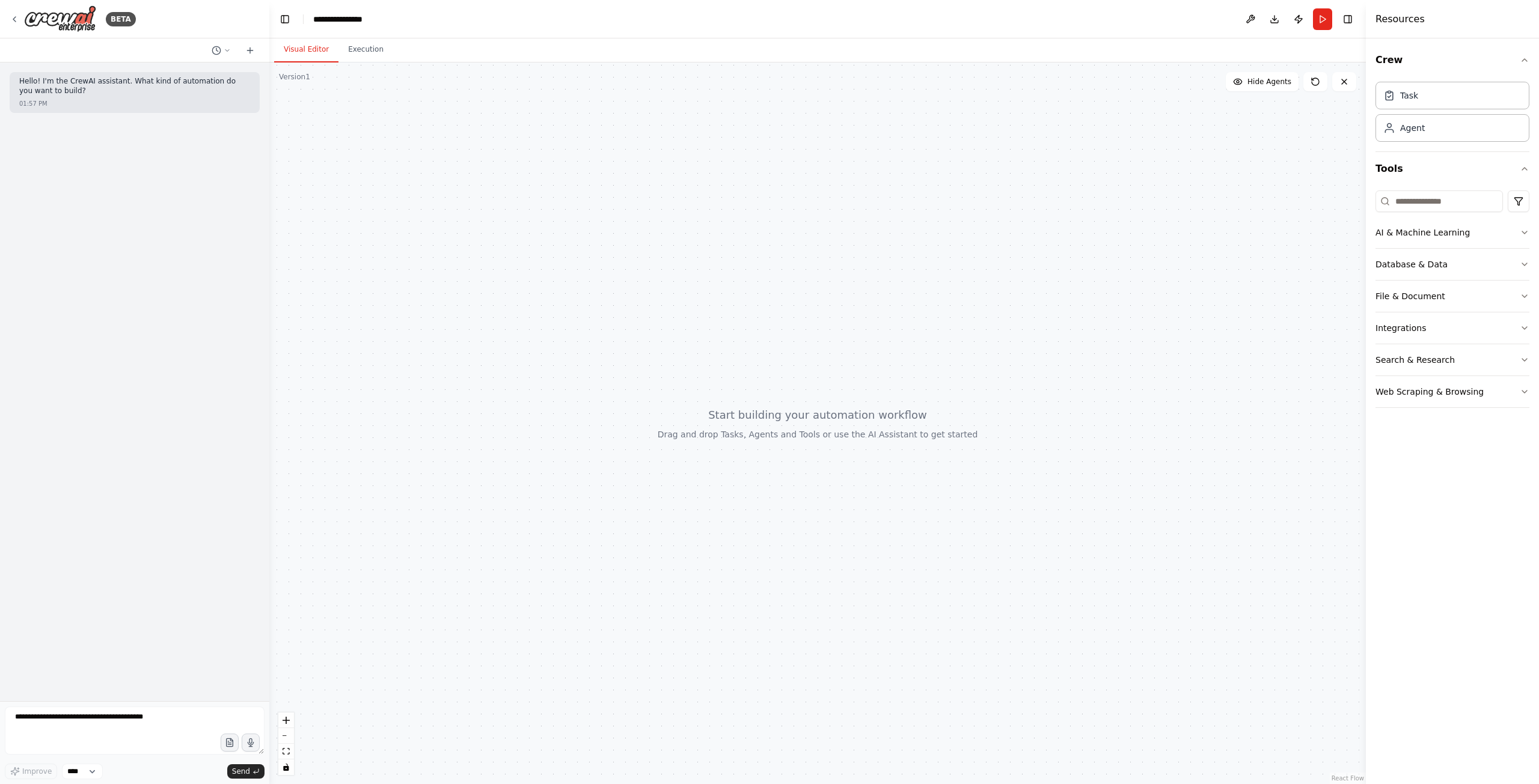
drag, startPoint x: 544, startPoint y: 238, endPoint x: 618, endPoint y: 271, distance: 81.0
click at [618, 271] on div at bounding box center [817, 423] width 1097 height 722
drag, startPoint x: 548, startPoint y: 287, endPoint x: 668, endPoint y: 280, distance: 120.2
click at [668, 280] on div at bounding box center [817, 423] width 1097 height 722
drag, startPoint x: 757, startPoint y: 336, endPoint x: 750, endPoint y: 341, distance: 8.6
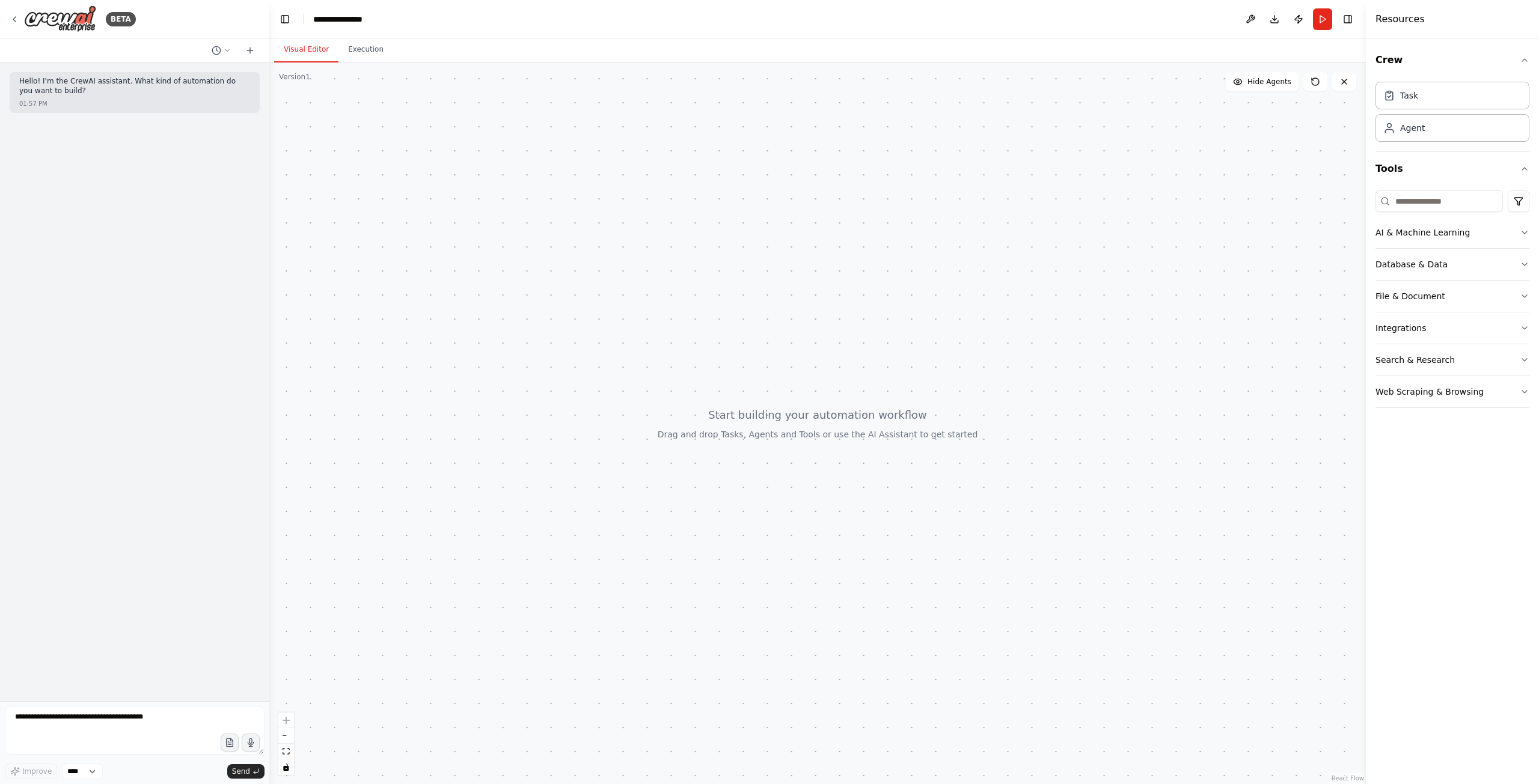
click at [750, 341] on div at bounding box center [817, 423] width 1097 height 722
click at [1444, 392] on div "Web Scraping & Browsing" at bounding box center [1430, 392] width 108 height 12
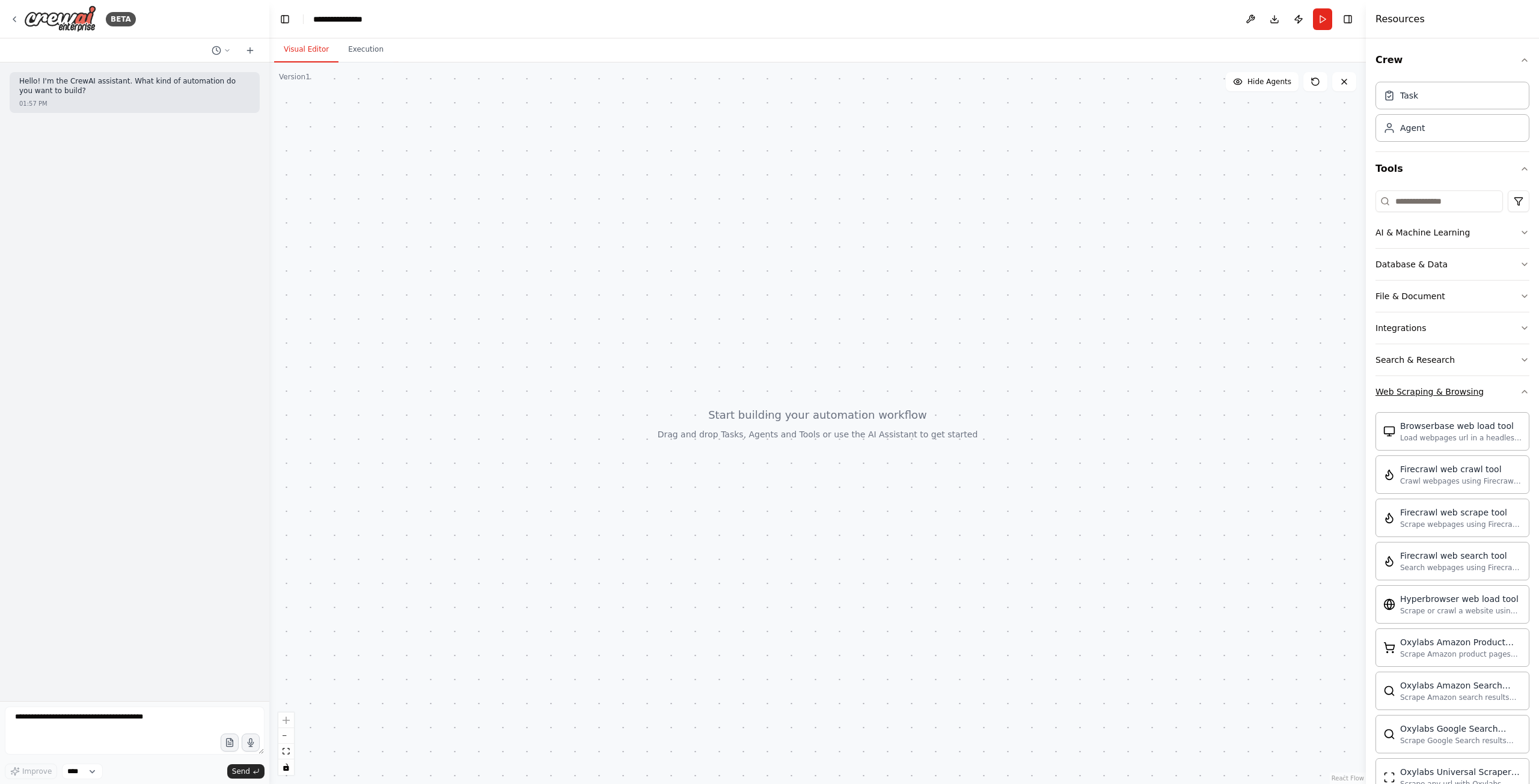
click at [1467, 387] on div "Web Scraping & Browsing" at bounding box center [1430, 392] width 108 height 12
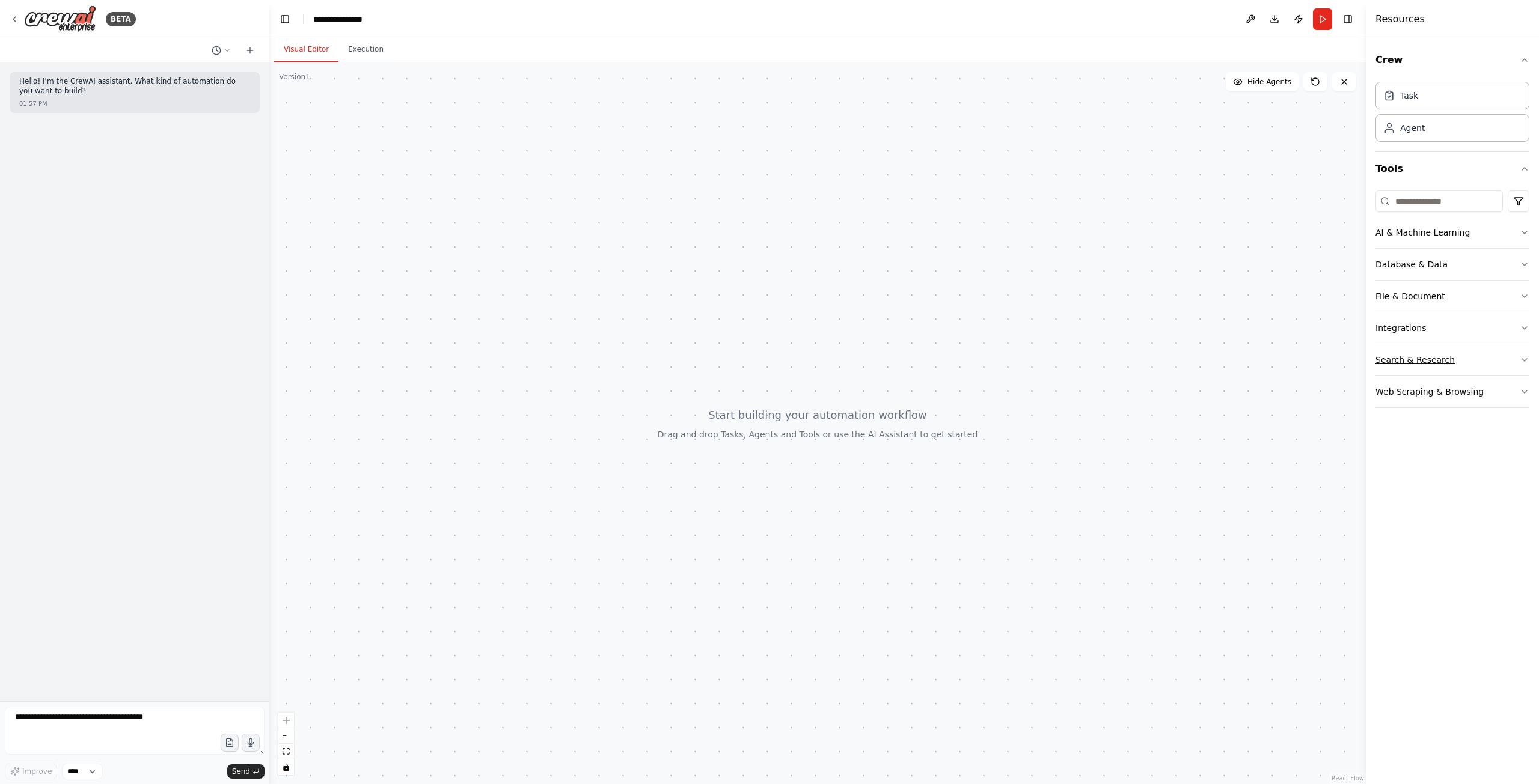
click at [1486, 357] on button "Search & Research" at bounding box center [1453, 360] width 154 height 31
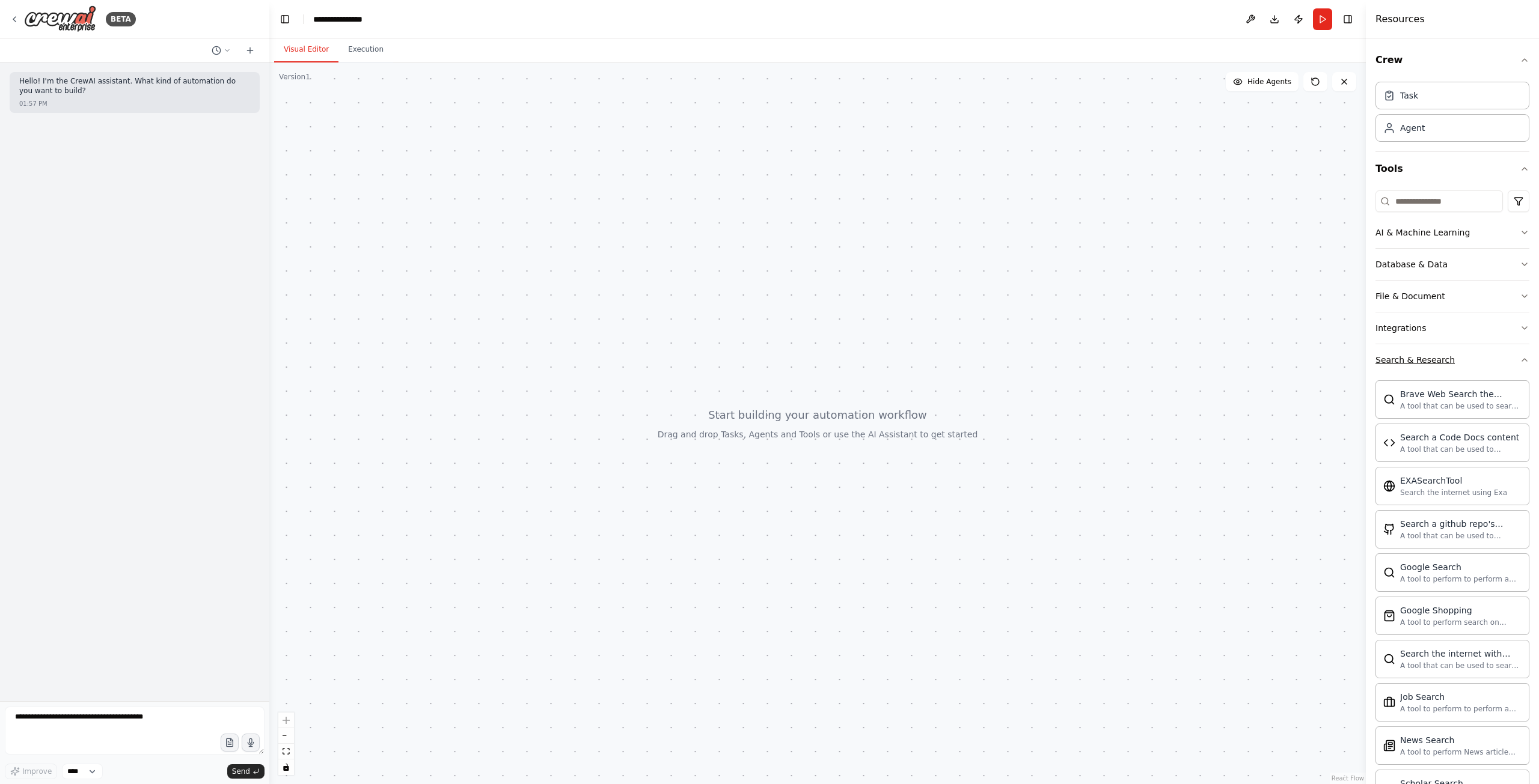
click at [1486, 357] on button "Search & Research" at bounding box center [1453, 360] width 154 height 31
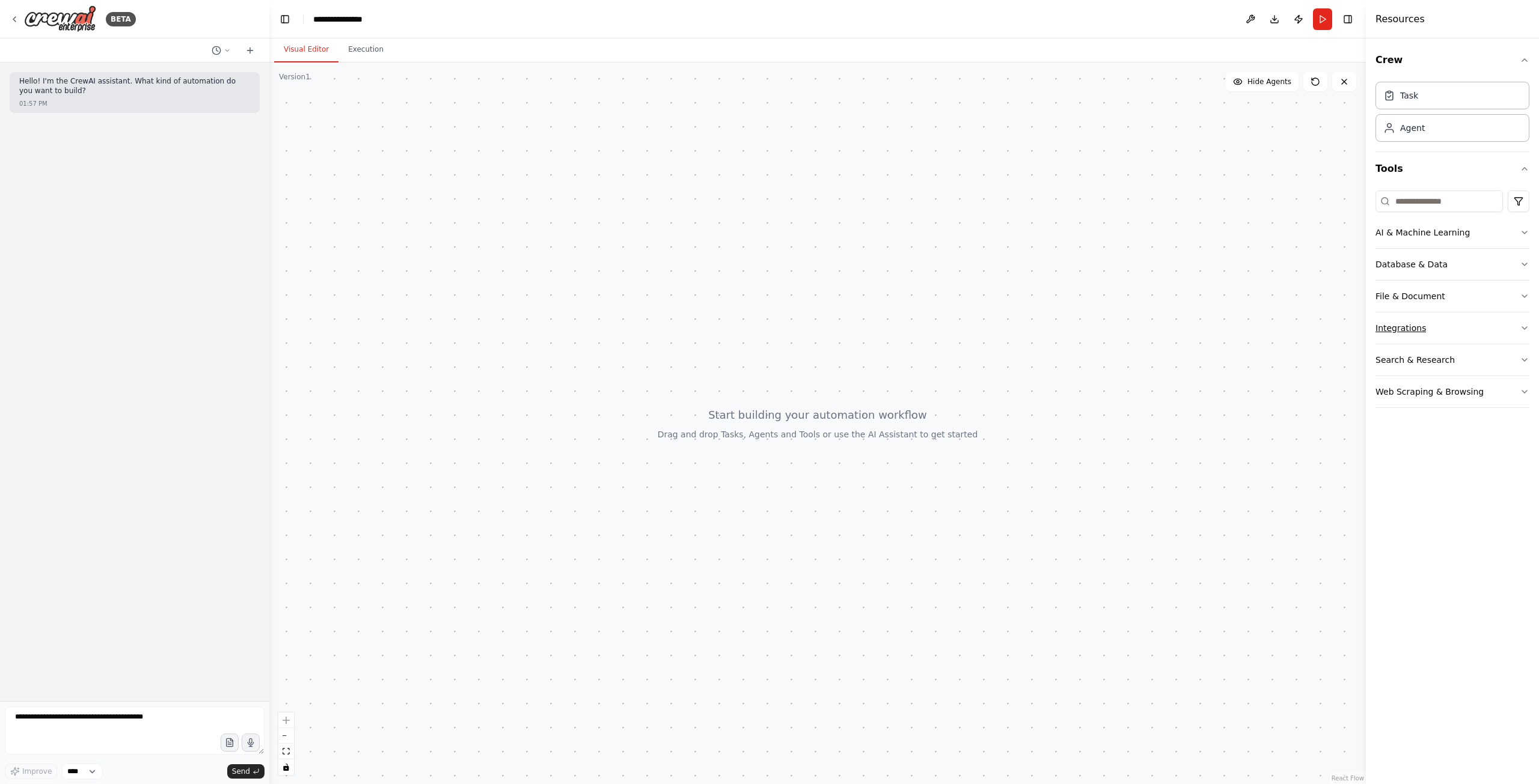
click at [1485, 330] on button "Integrations" at bounding box center [1453, 328] width 154 height 31
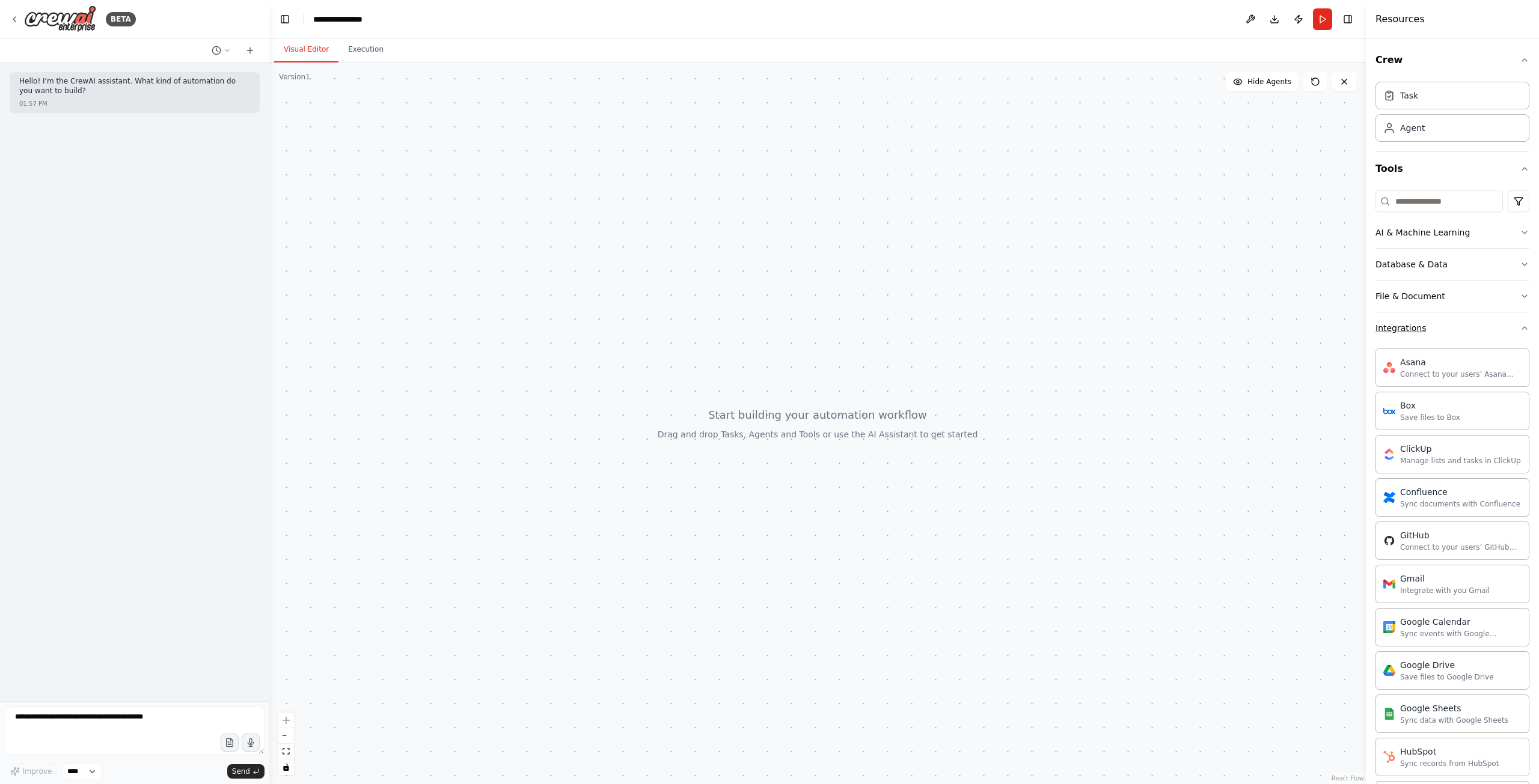
click at [1485, 330] on button "Integrations" at bounding box center [1453, 328] width 154 height 31
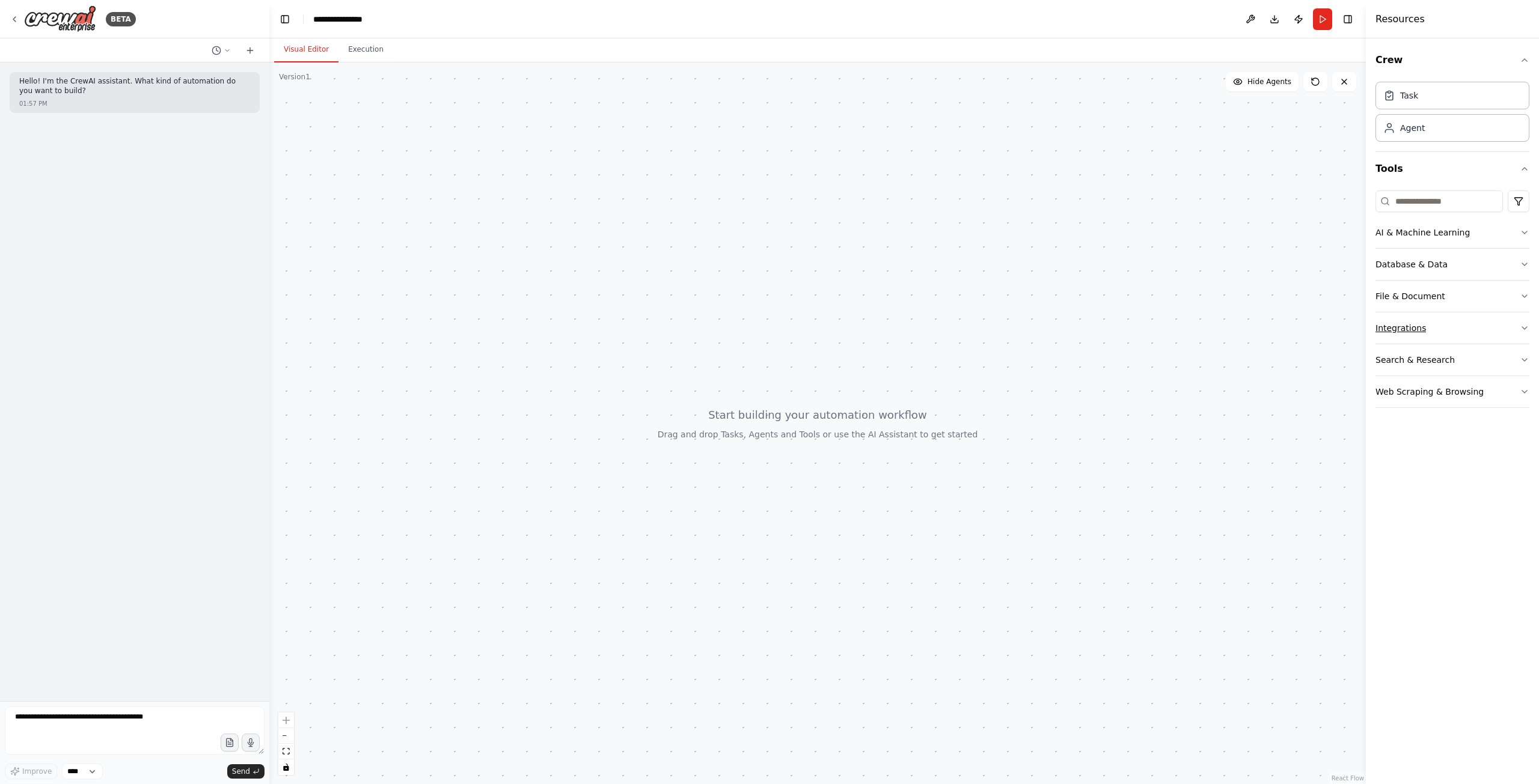
click at [1485, 330] on button "Integrations" at bounding box center [1453, 328] width 154 height 31
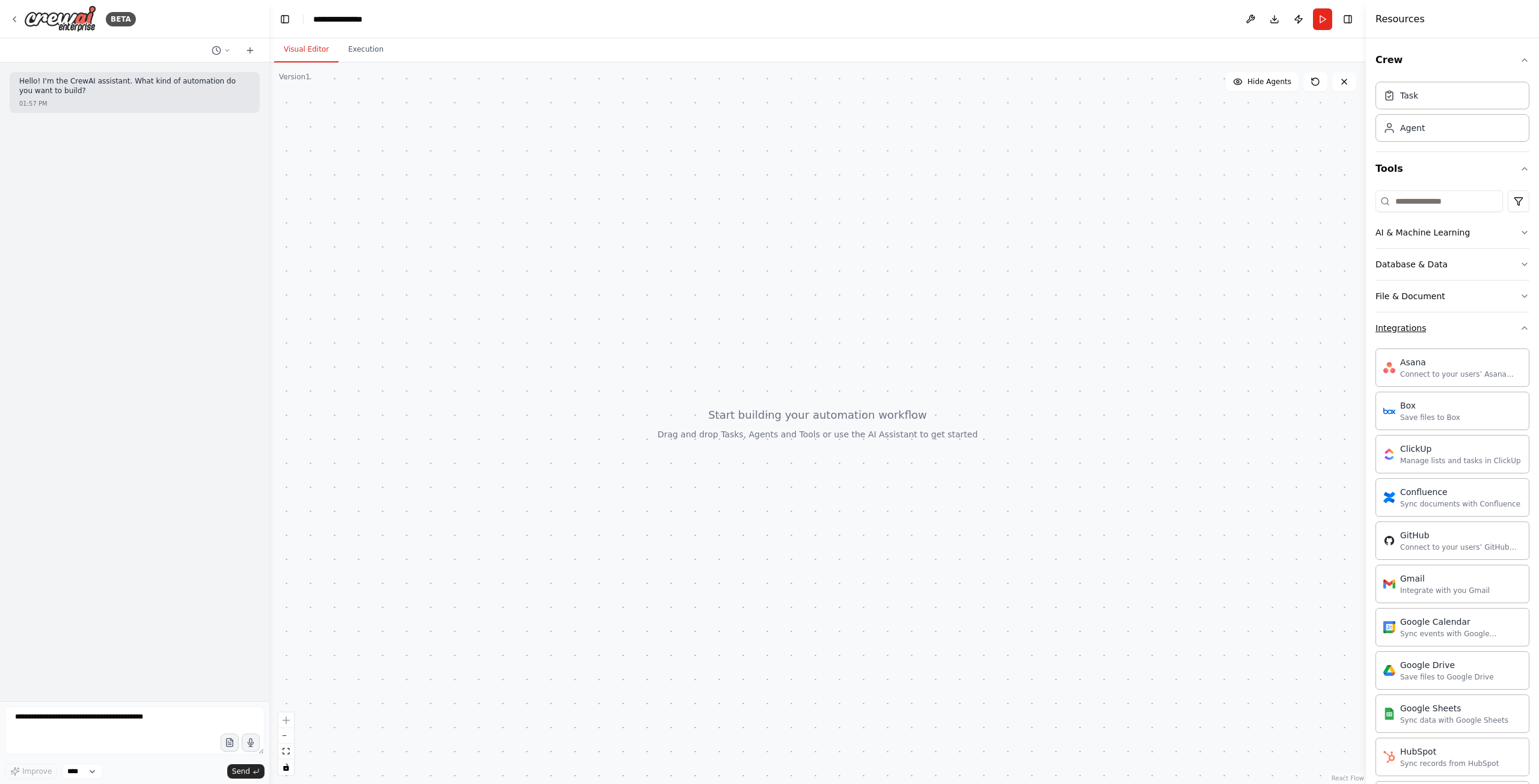
click at [1482, 330] on button "Integrations" at bounding box center [1453, 328] width 154 height 31
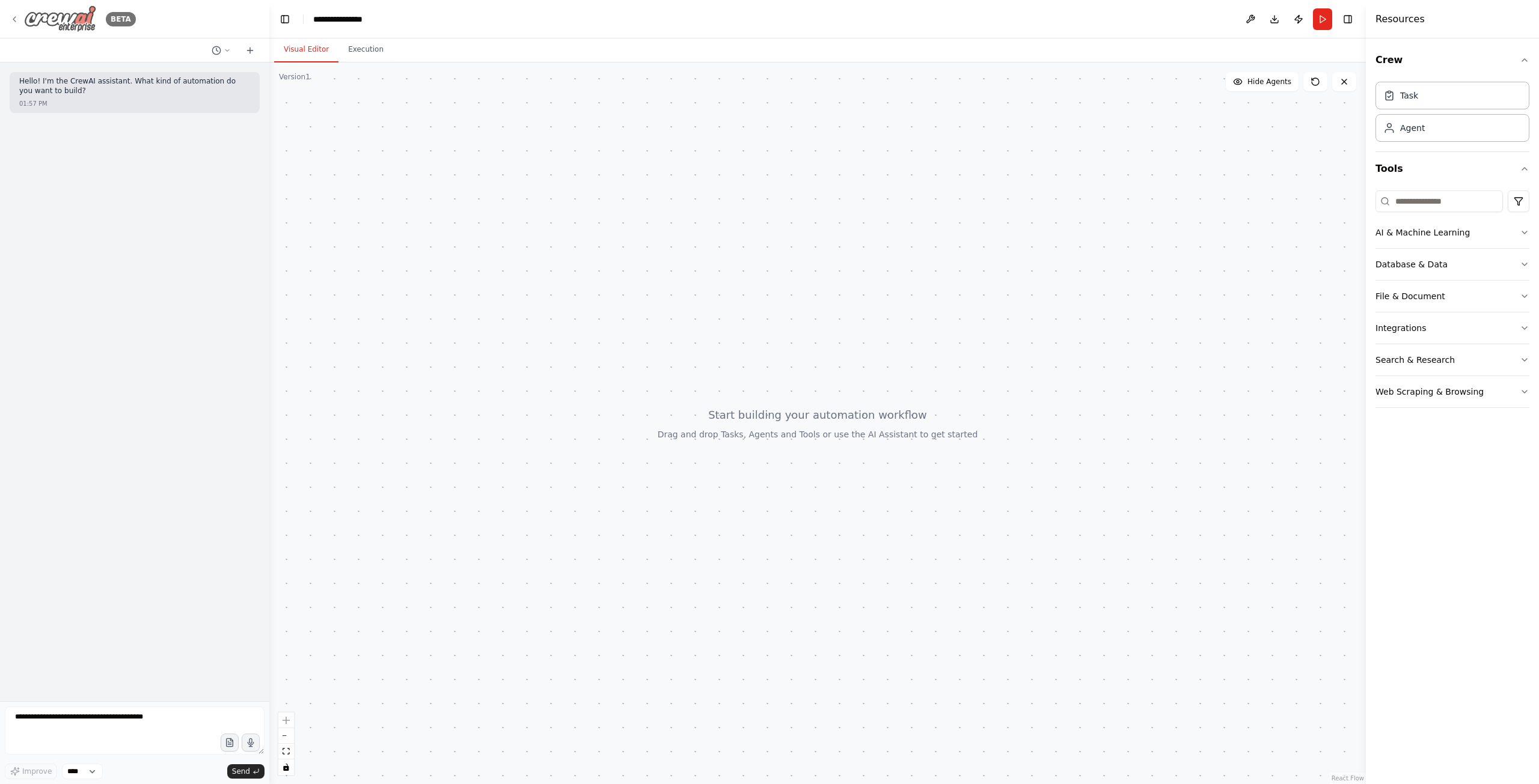
click at [95, 21] on img at bounding box center [60, 19] width 72 height 27
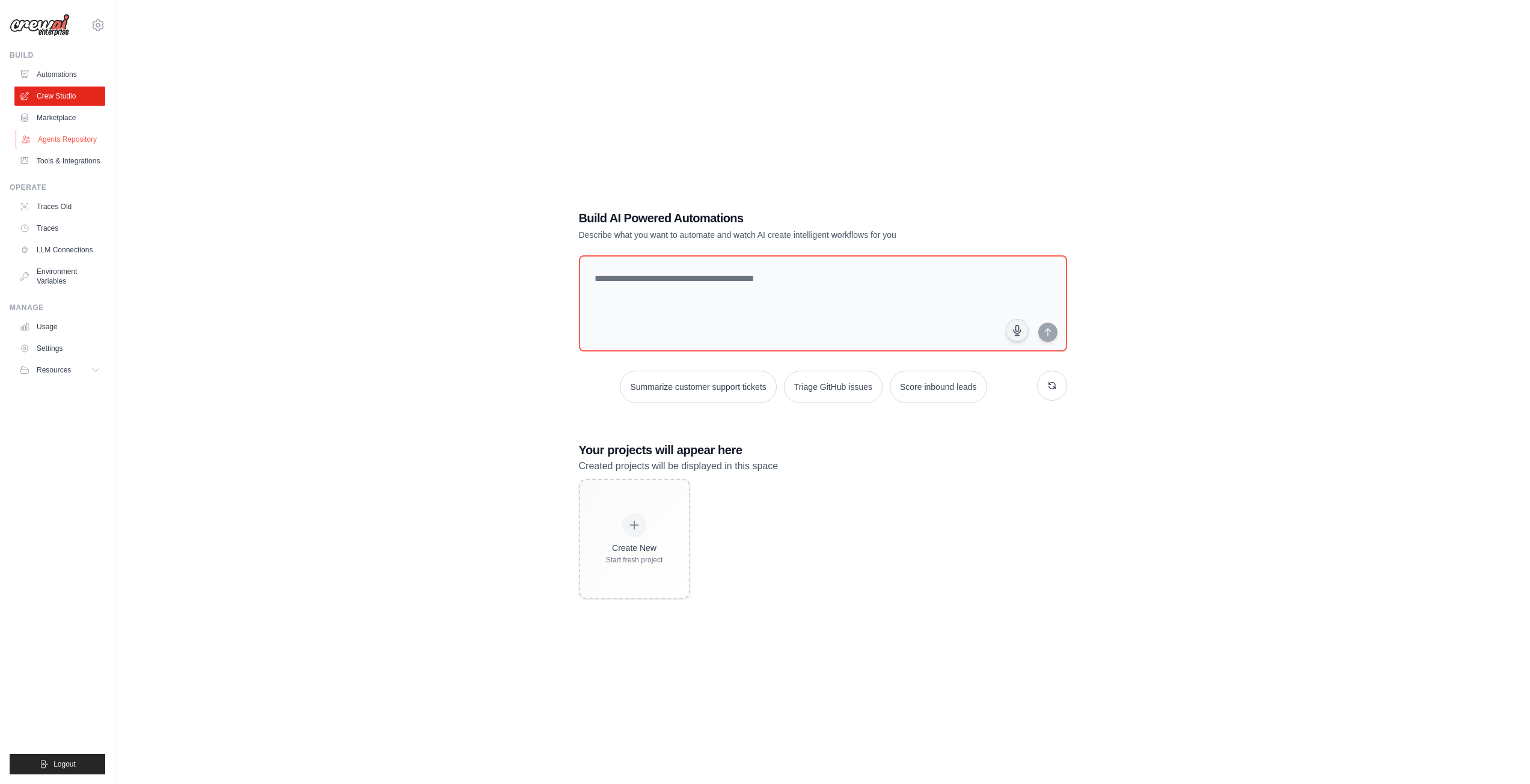
click at [76, 132] on link "Agents Repository" at bounding box center [61, 139] width 91 height 19
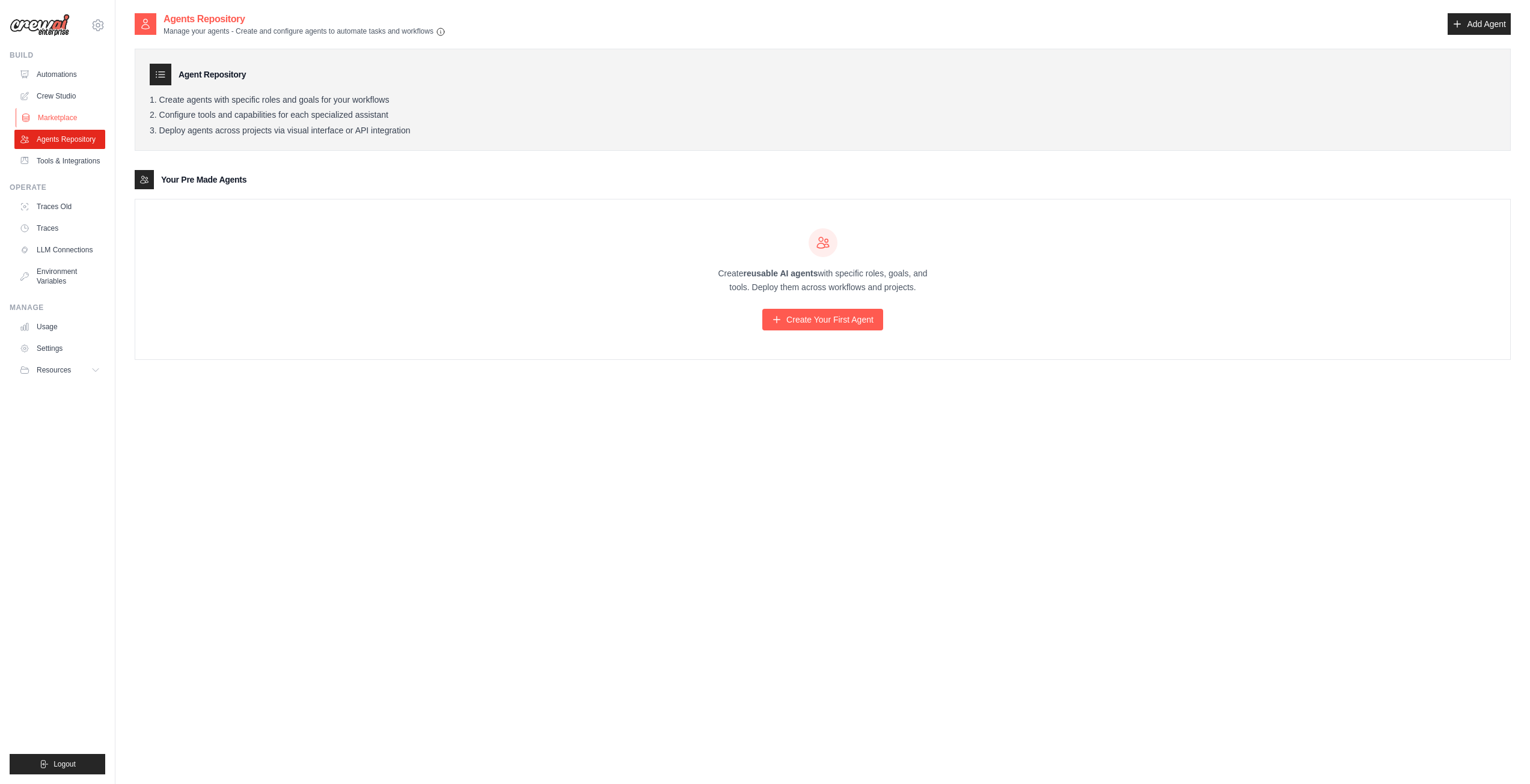
click at [77, 121] on link "Marketplace" at bounding box center [61, 117] width 91 height 19
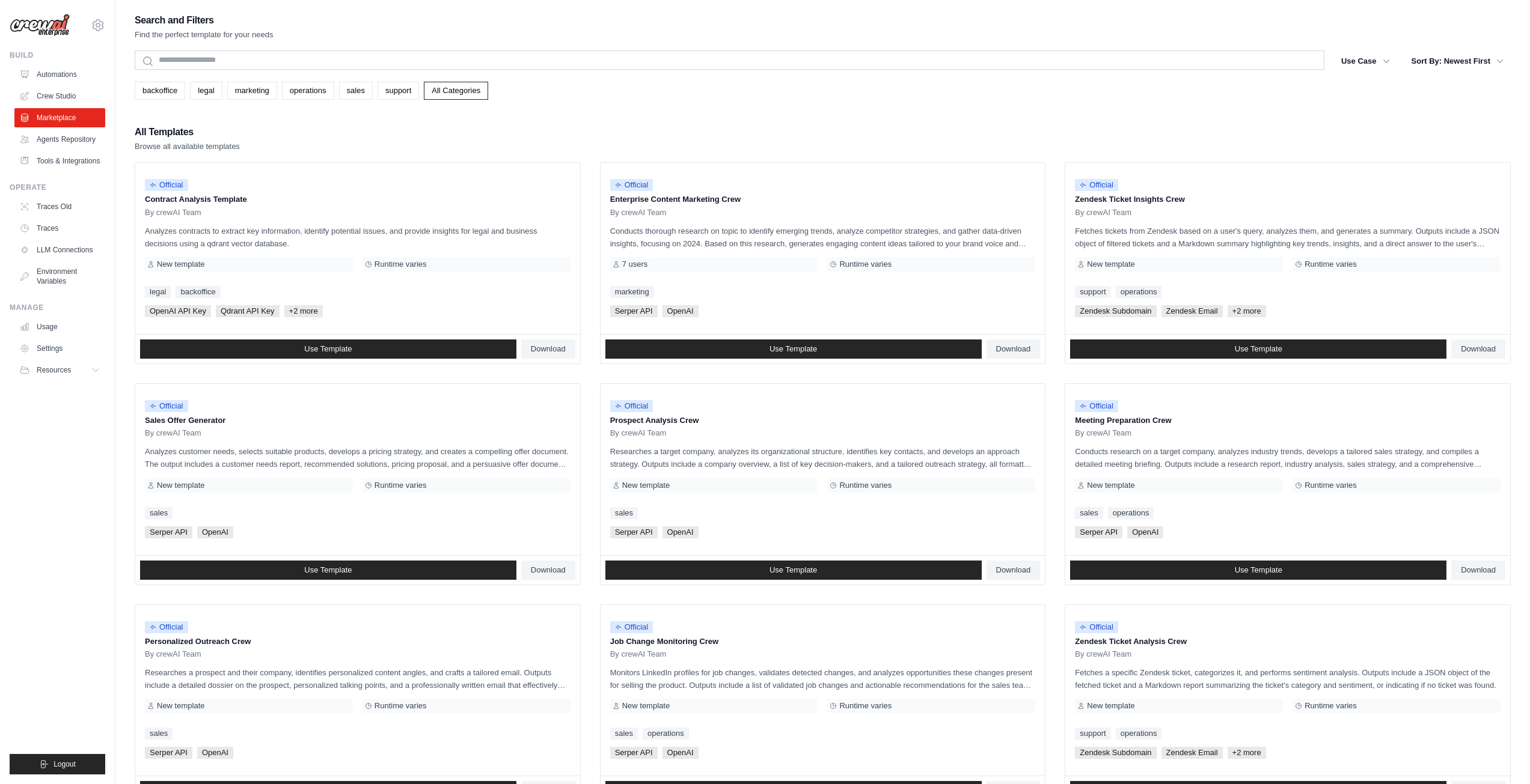
click at [72, 136] on link "Agents Repository" at bounding box center [60, 139] width 91 height 19
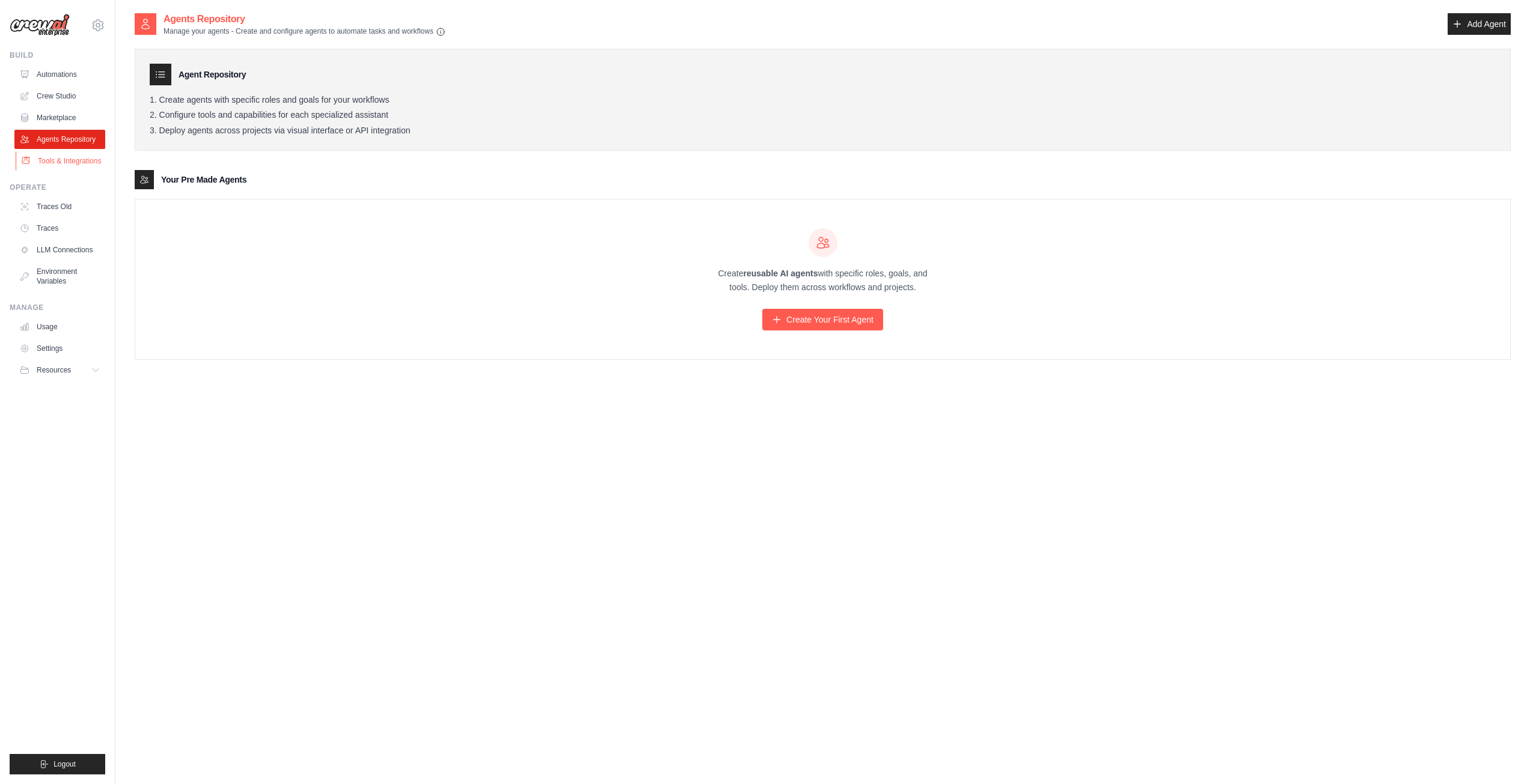
click at [75, 154] on link "Tools & Integrations" at bounding box center [61, 161] width 91 height 19
